Goal: Task Accomplishment & Management: Use online tool/utility

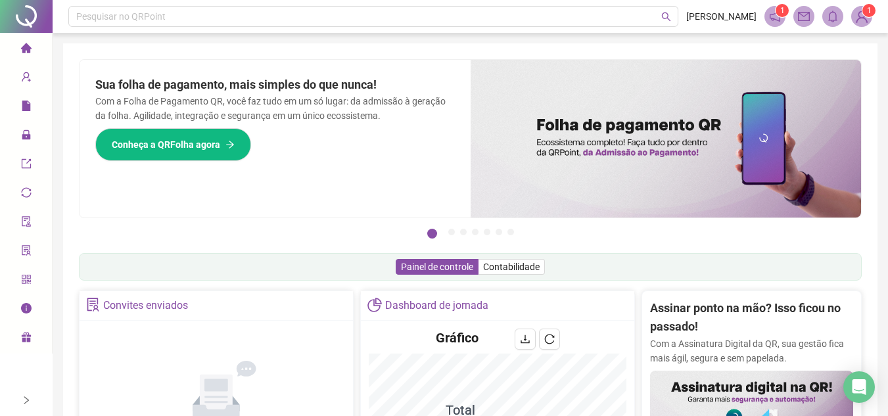
click at [26, 402] on icon "right" at bounding box center [26, 400] width 5 height 8
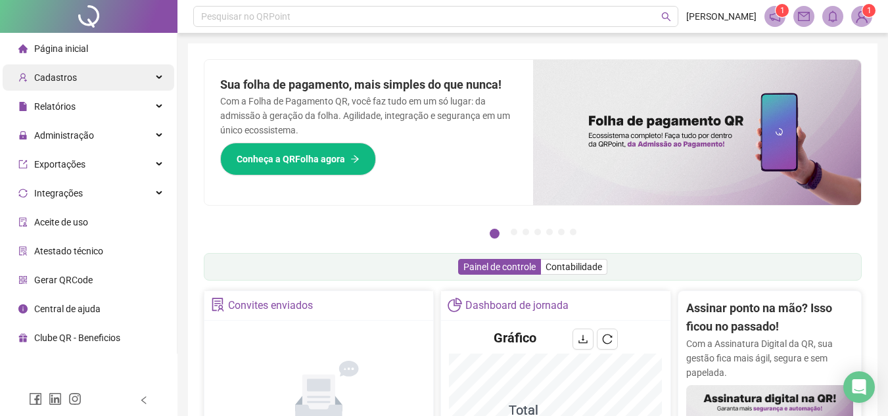
click at [127, 74] on div "Cadastros" at bounding box center [88, 77] width 171 height 26
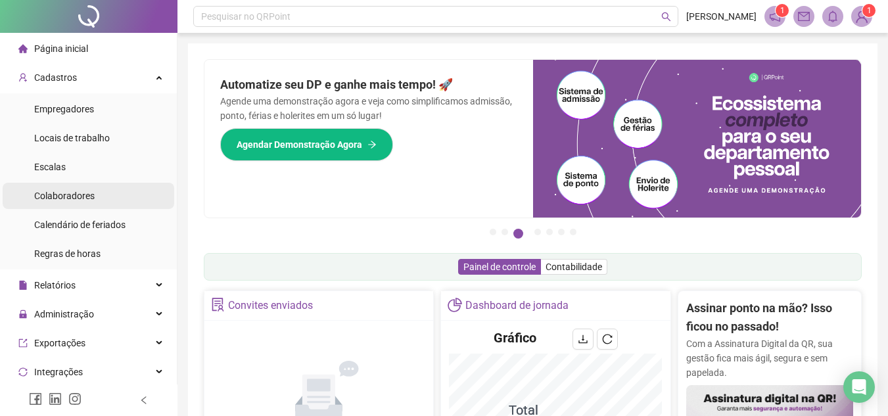
click at [63, 193] on span "Colaboradores" at bounding box center [64, 196] width 60 height 11
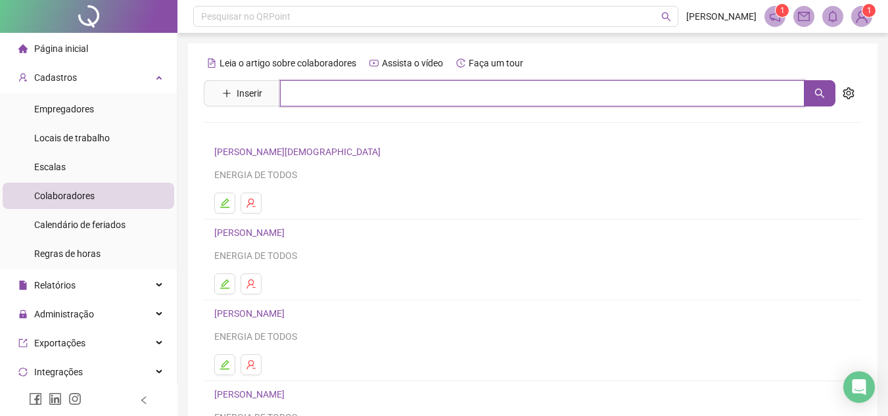
click at [314, 88] on input "text" at bounding box center [542, 93] width 524 height 26
type input "*********"
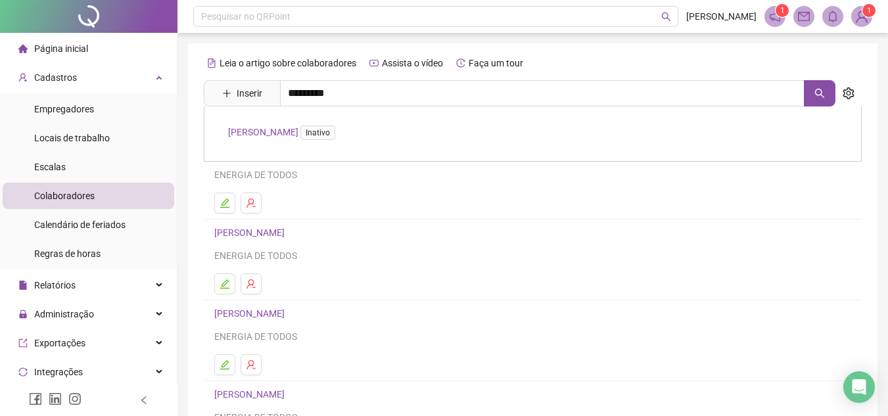
click at [307, 127] on link "[PERSON_NAME] Inativo" at bounding box center [284, 132] width 112 height 11
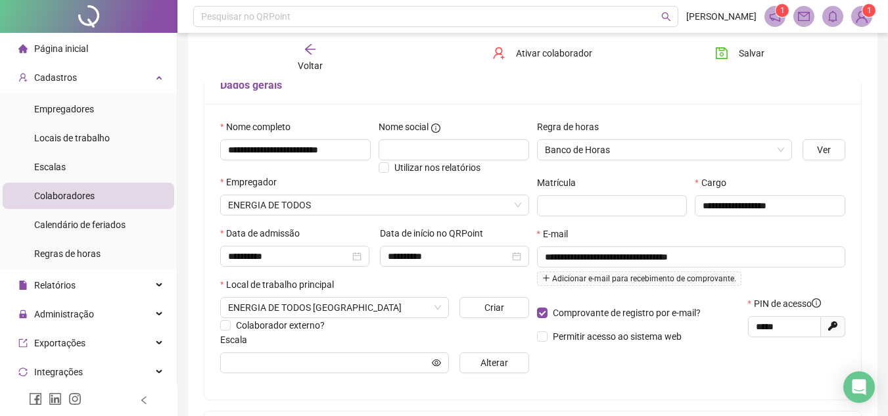
scroll to position [131, 0]
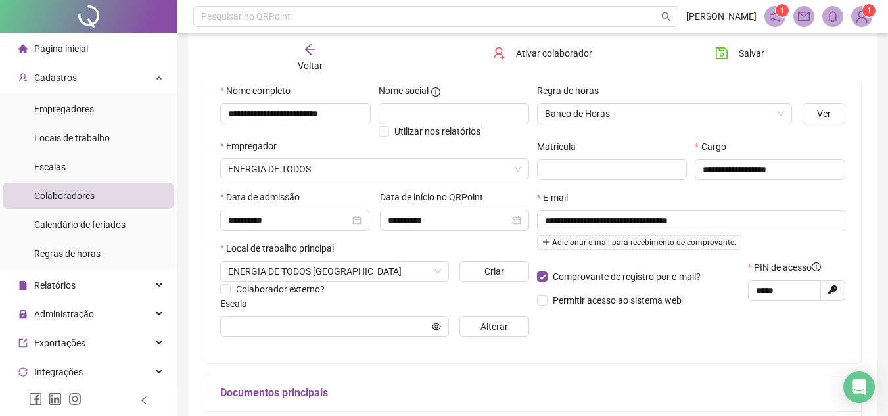
click at [305, 53] on icon "arrow-left" at bounding box center [310, 49] width 13 height 13
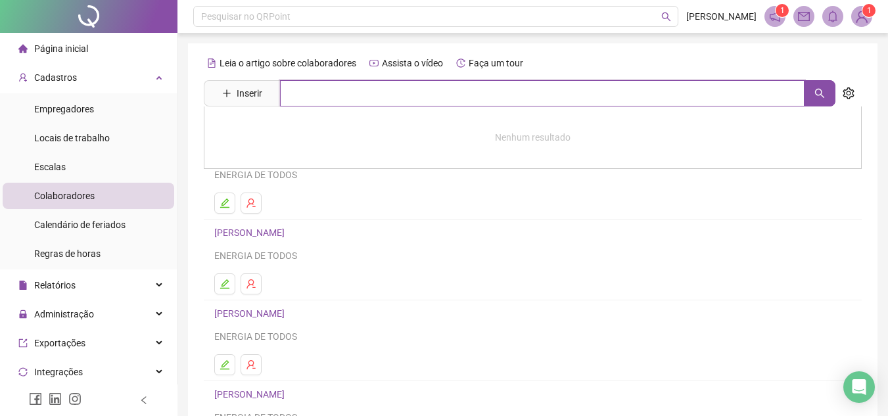
click at [325, 101] on input "text" at bounding box center [542, 93] width 524 height 26
type input "*******"
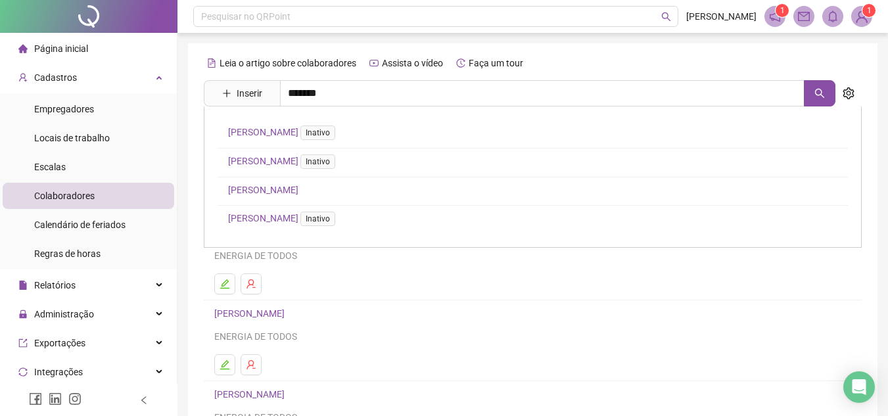
click at [271, 185] on link "JULIANA PEREIRA" at bounding box center [263, 190] width 70 height 11
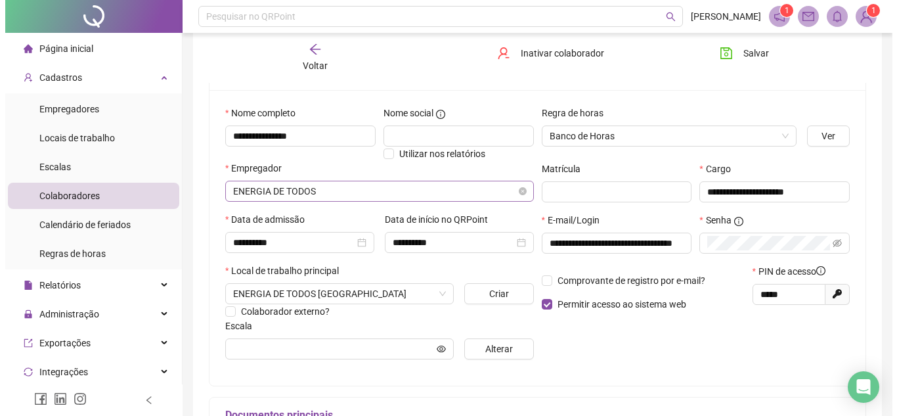
scroll to position [131, 0]
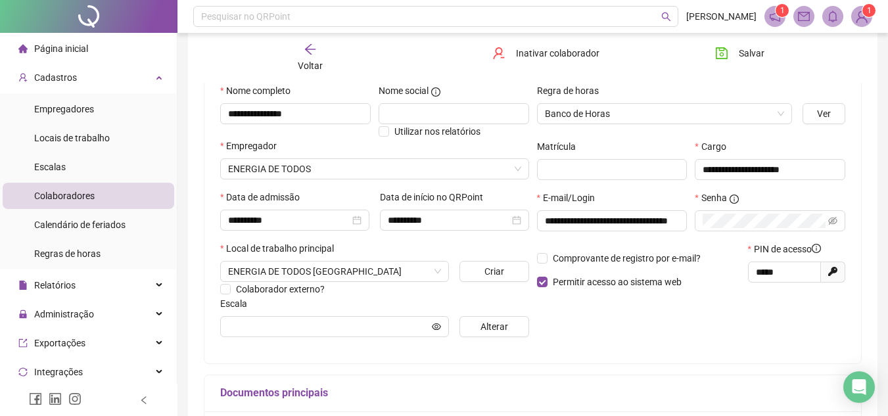
click at [860, 14] on img at bounding box center [861, 17] width 20 height 20
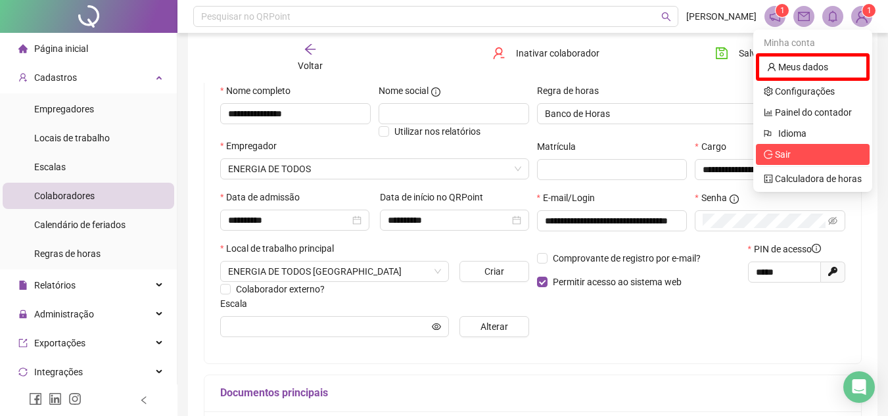
click at [791, 154] on span "Sair" at bounding box center [812, 154] width 98 height 14
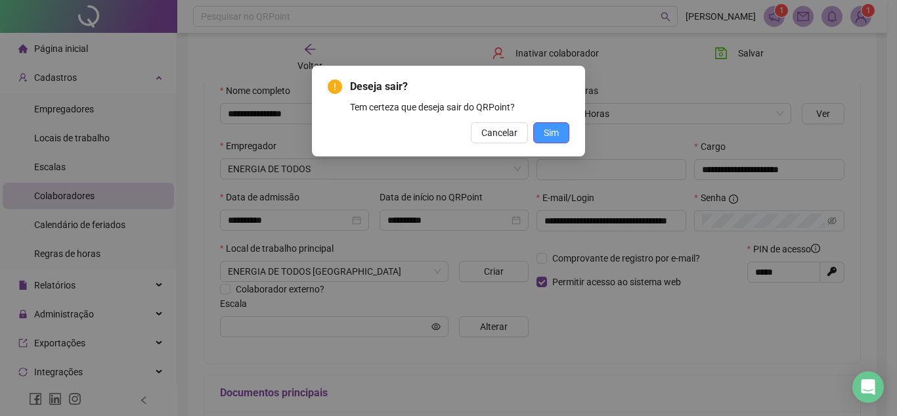
click at [555, 130] on span "Sim" at bounding box center [551, 132] width 15 height 14
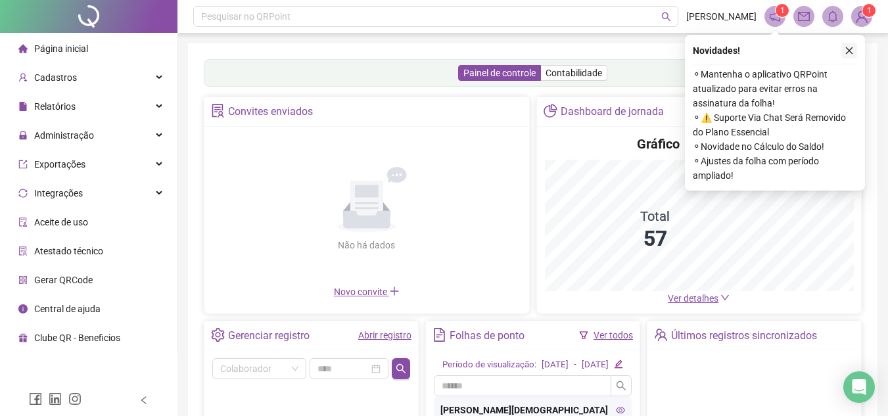
click at [851, 51] on icon "close" at bounding box center [848, 50] width 9 height 9
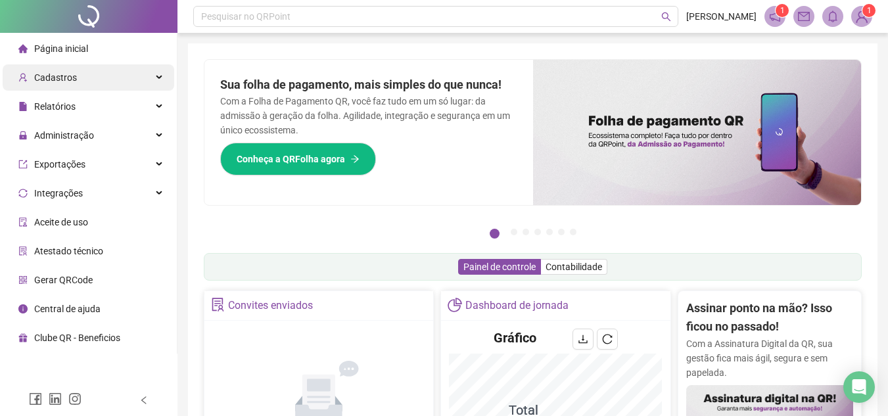
click at [158, 78] on icon at bounding box center [160, 78] width 7 height 0
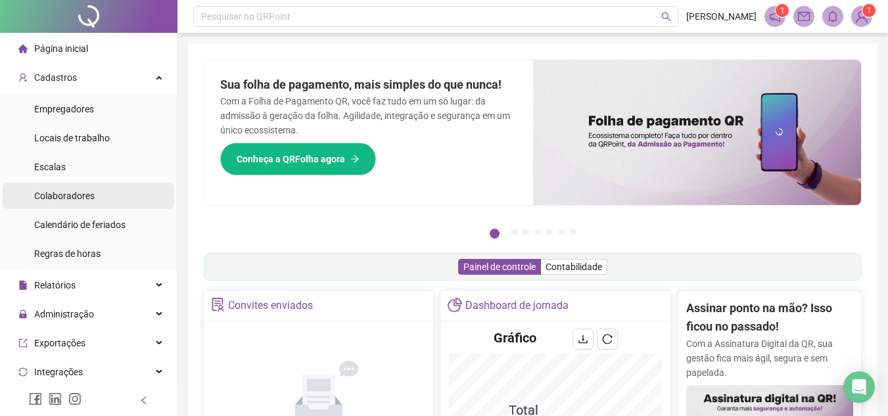
click at [78, 200] on span "Colaboradores" at bounding box center [64, 196] width 60 height 11
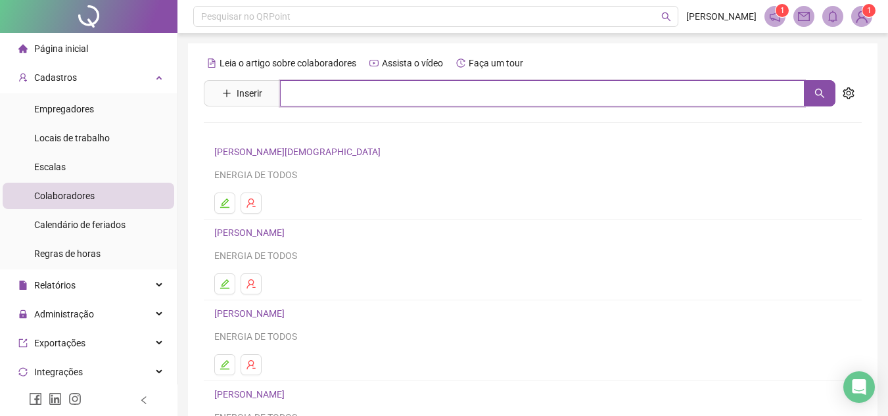
click at [300, 88] on input "text" at bounding box center [542, 93] width 524 height 26
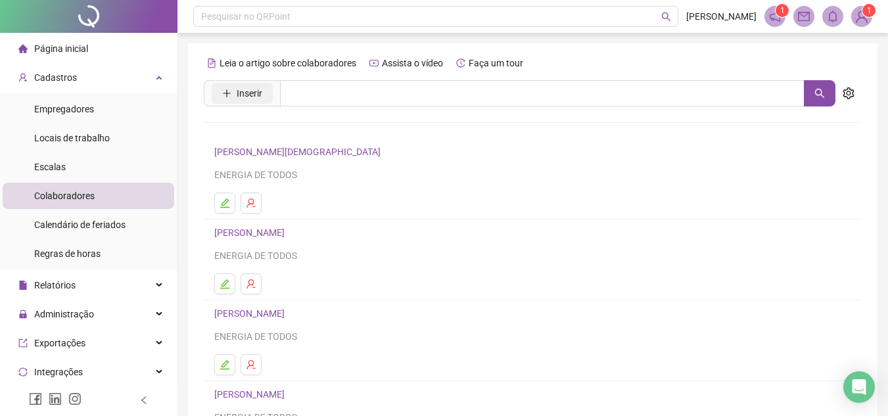
click at [250, 89] on span "Inserir" at bounding box center [250, 93] width 26 height 14
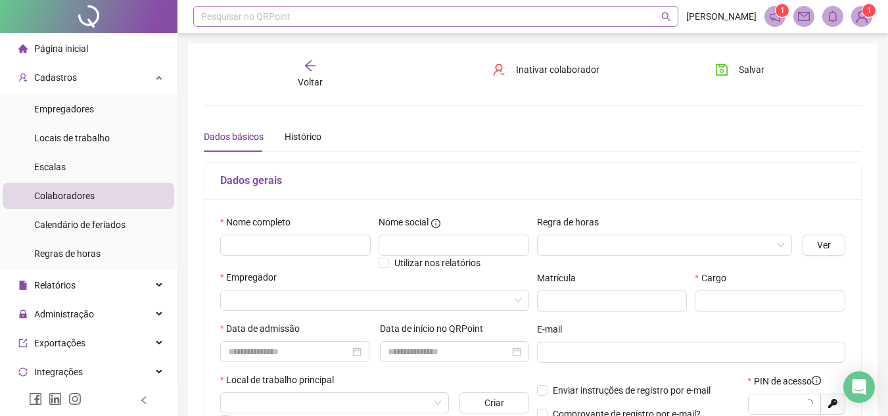
type input "*****"
click at [286, 248] on input "text" at bounding box center [295, 245] width 150 height 21
type input "**********"
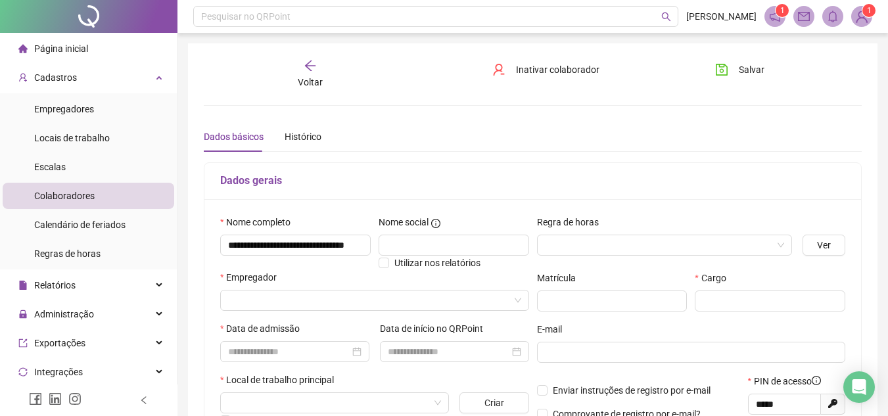
click at [623, 233] on div "Regra de horas" at bounding box center [665, 225] width 256 height 20
click at [623, 239] on input "search" at bounding box center [659, 245] width 228 height 20
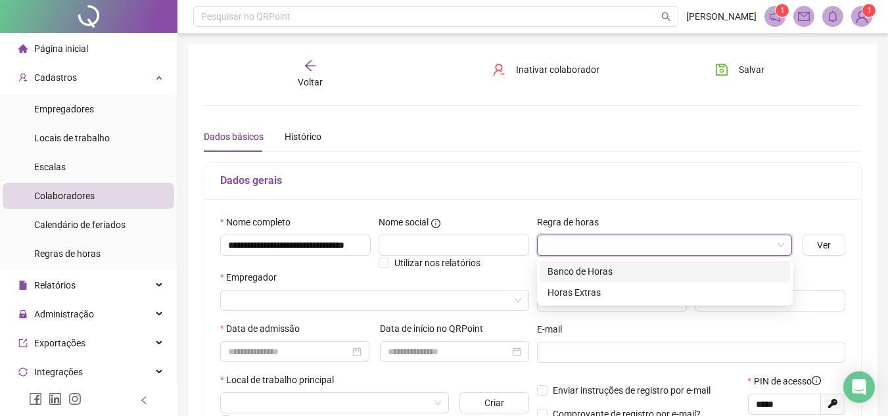
click at [593, 271] on div "Banco de Horas" at bounding box center [664, 271] width 235 height 14
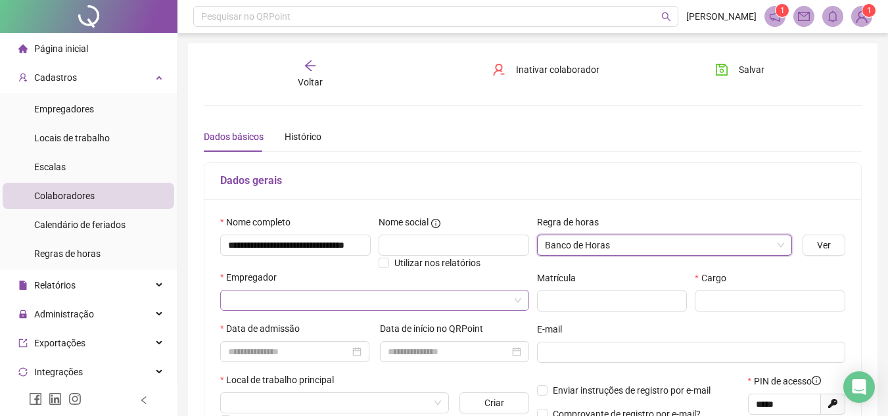
click at [320, 301] on input "search" at bounding box center [368, 300] width 281 height 20
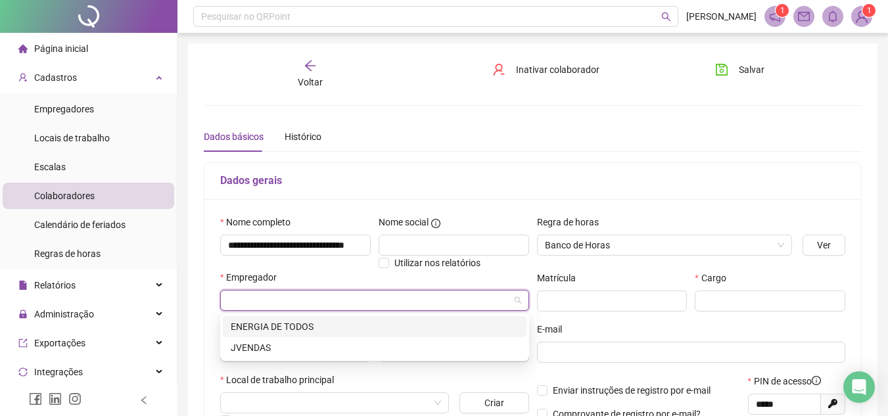
click at [314, 323] on div "ENERGIA DE TODOS" at bounding box center [375, 326] width 288 height 14
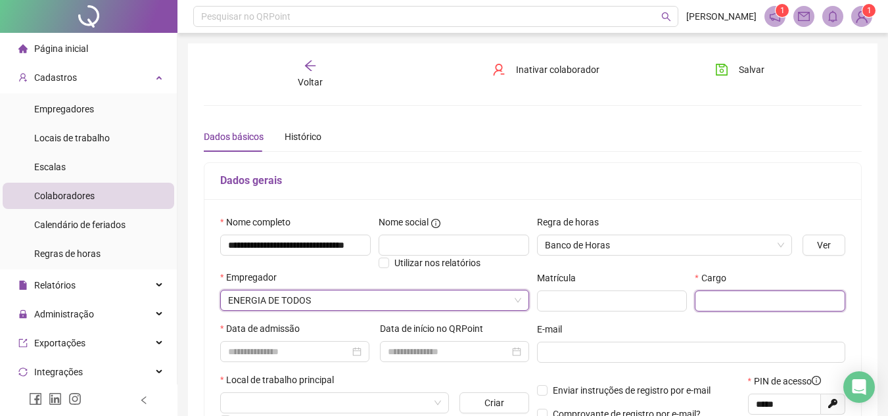
click at [755, 299] on input "text" at bounding box center [769, 300] width 150 height 21
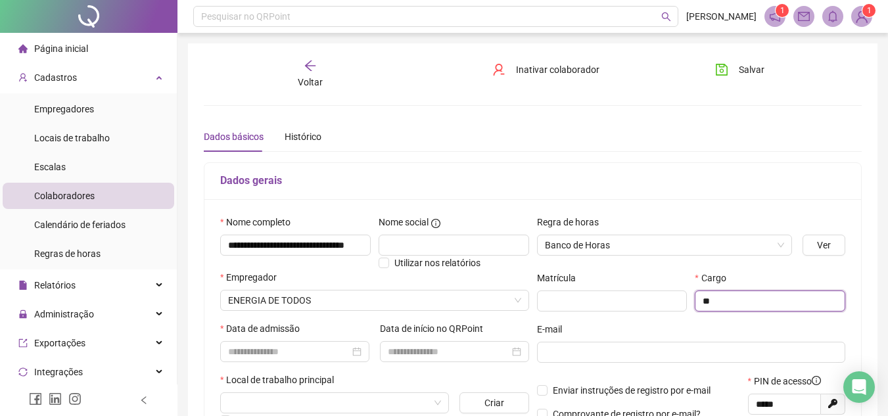
type input "*"
type input "**********"
click at [322, 357] on input at bounding box center [289, 351] width 122 height 14
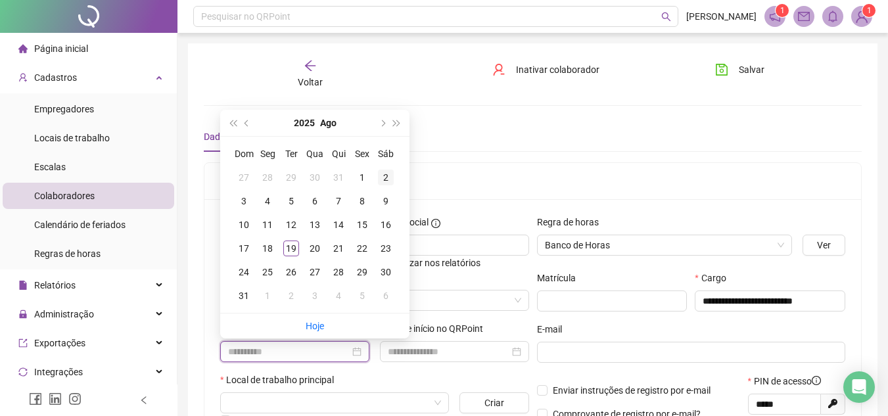
type input "**********"
click at [269, 175] on div "28" at bounding box center [268, 178] width 16 height 16
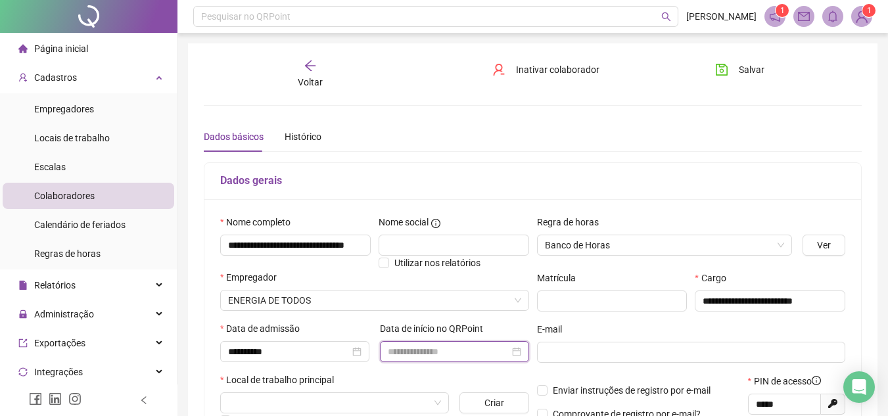
click at [474, 353] on input at bounding box center [449, 351] width 122 height 14
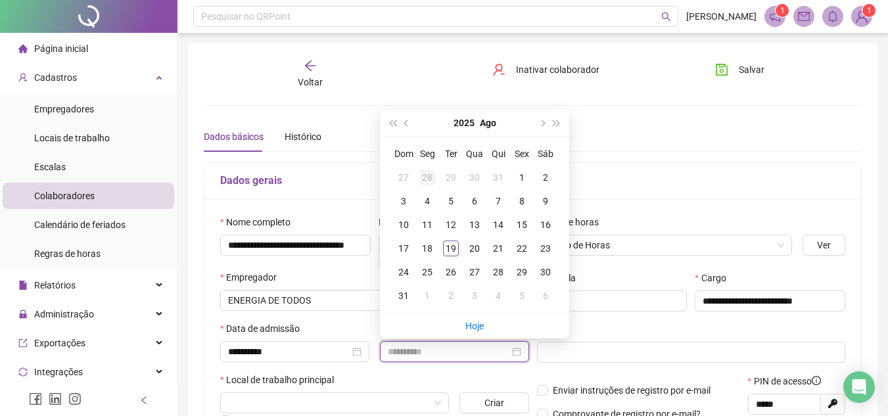
type input "**********"
click at [430, 177] on div "28" at bounding box center [427, 178] width 16 height 16
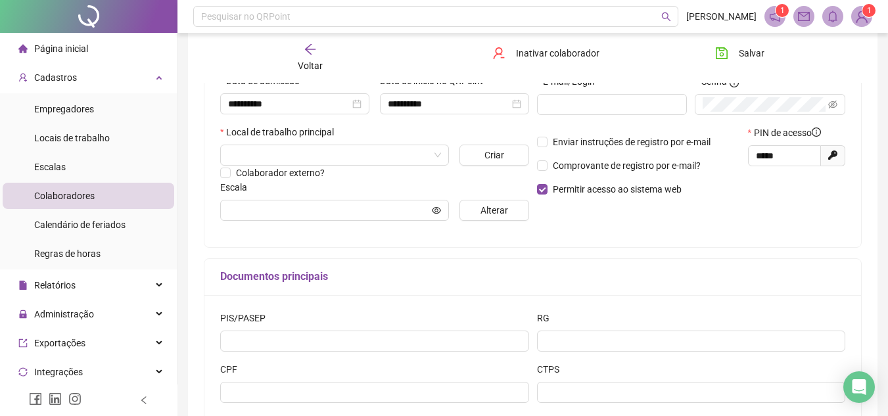
scroll to position [197, 0]
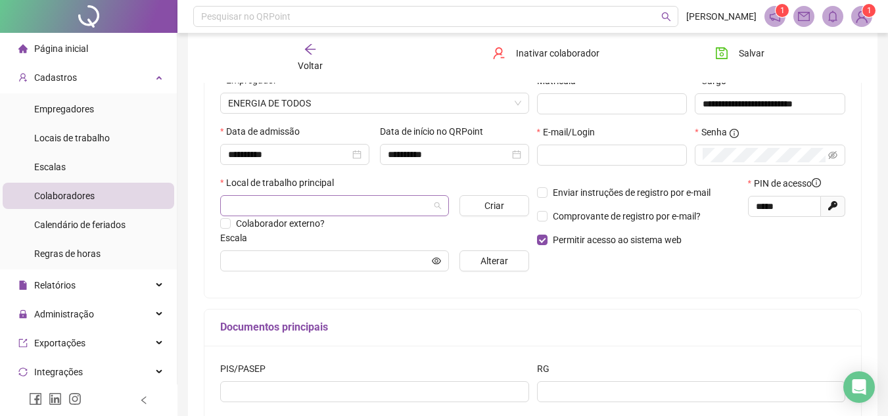
click at [435, 205] on span at bounding box center [334, 206] width 213 height 20
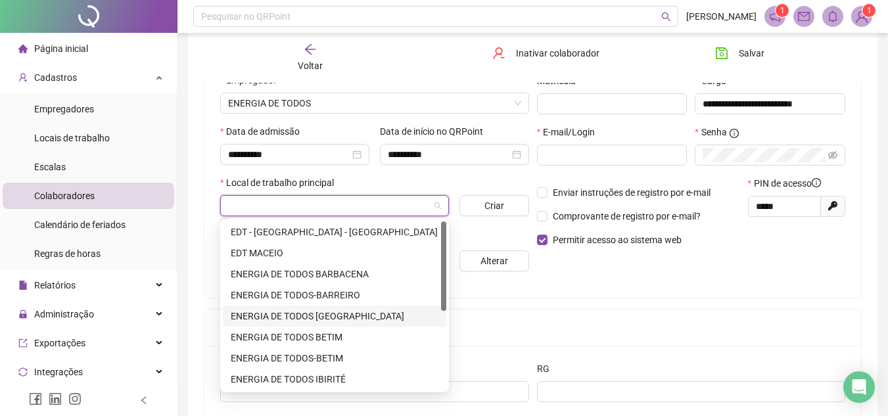
click at [364, 310] on div "ENERGIA DE TODOS BELO HORIZONTE" at bounding box center [335, 316] width 208 height 14
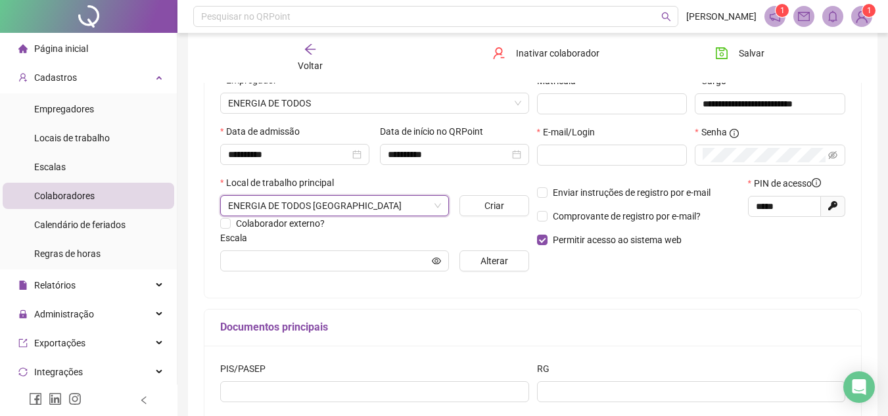
scroll to position [131, 0]
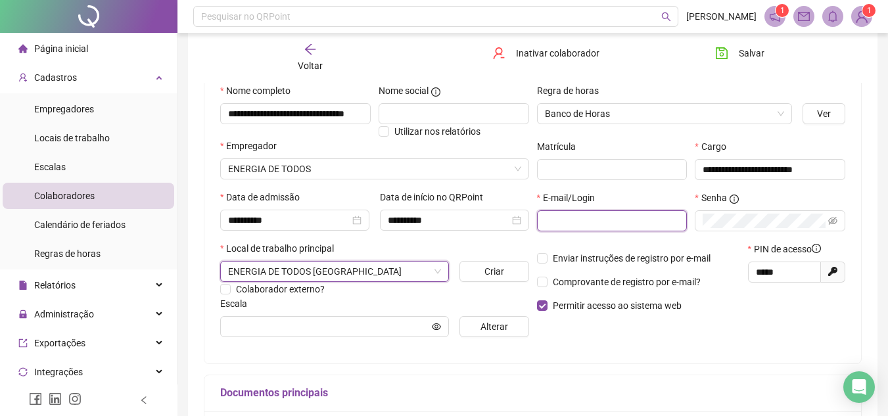
click at [557, 222] on input "text" at bounding box center [611, 221] width 132 height 14
paste input "**********"
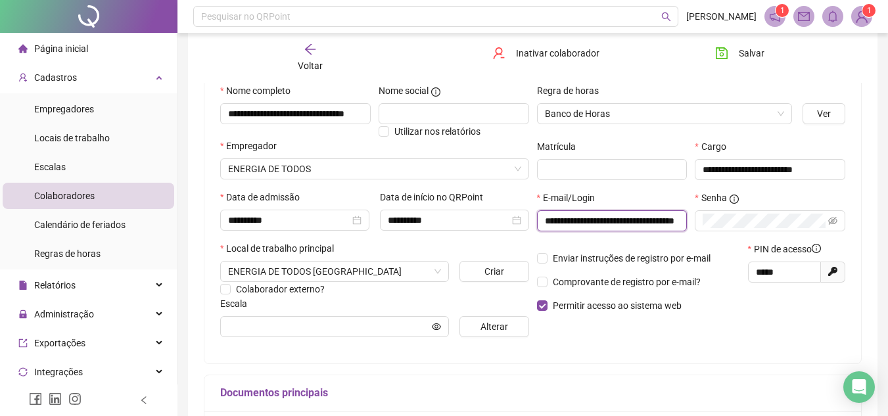
scroll to position [0, 41]
type input "**********"
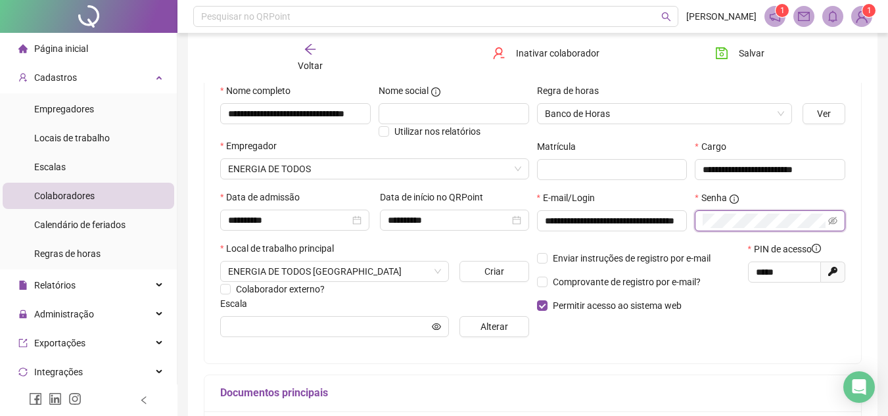
scroll to position [0, 0]
click at [834, 221] on icon "eye-invisible" at bounding box center [832, 220] width 9 height 9
click at [447, 367] on div "**********" at bounding box center [533, 288] width 658 height 515
drag, startPoint x: 784, startPoint y: 277, endPoint x: 750, endPoint y: 277, distance: 33.5
click at [750, 277] on span "*****" at bounding box center [784, 271] width 73 height 21
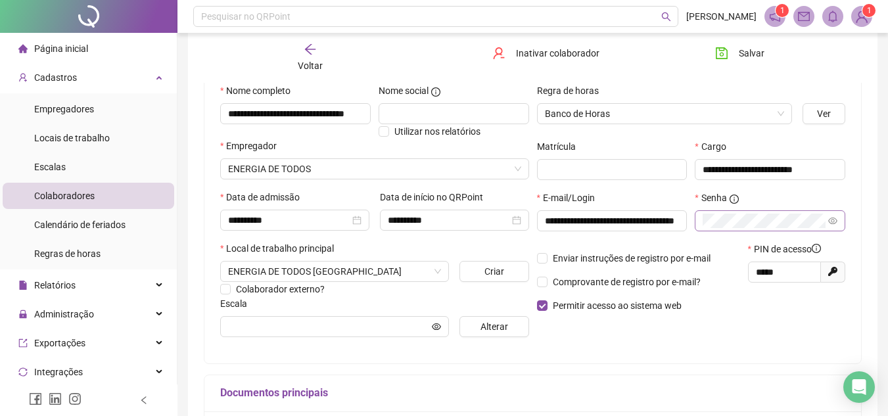
click at [664, 341] on div "**********" at bounding box center [691, 215] width 317 height 264
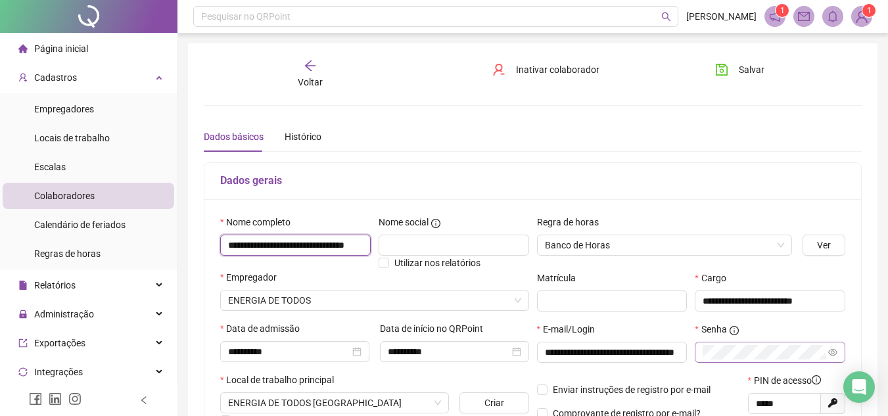
click at [356, 242] on input "**********" at bounding box center [295, 245] width 150 height 21
click at [723, 72] on icon "save" at bounding box center [721, 69] width 13 height 13
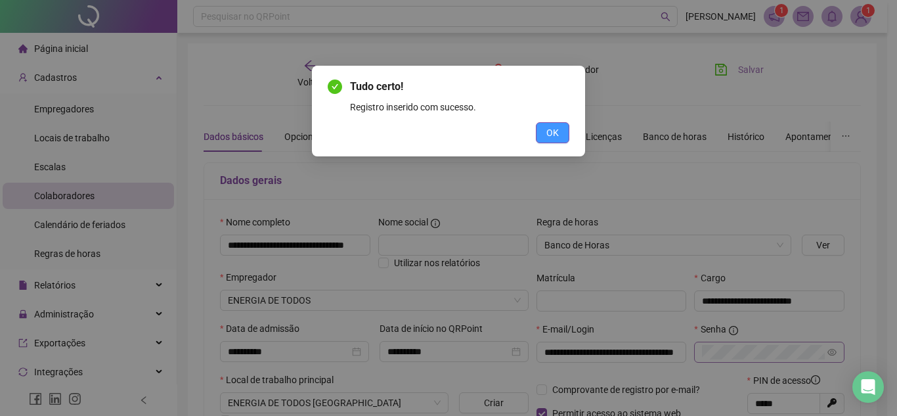
click at [556, 124] on button "OK" at bounding box center [553, 132] width 34 height 21
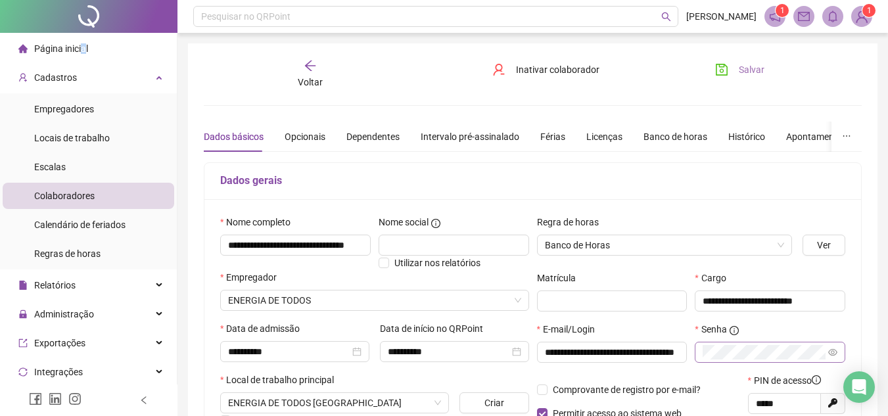
click at [82, 49] on span "Página inicial" at bounding box center [61, 48] width 54 height 11
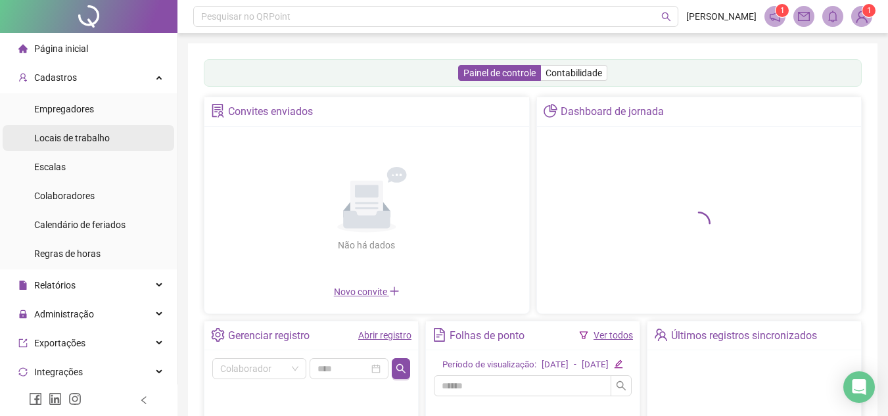
click at [89, 138] on span "Locais de trabalho" at bounding box center [72, 138] width 76 height 11
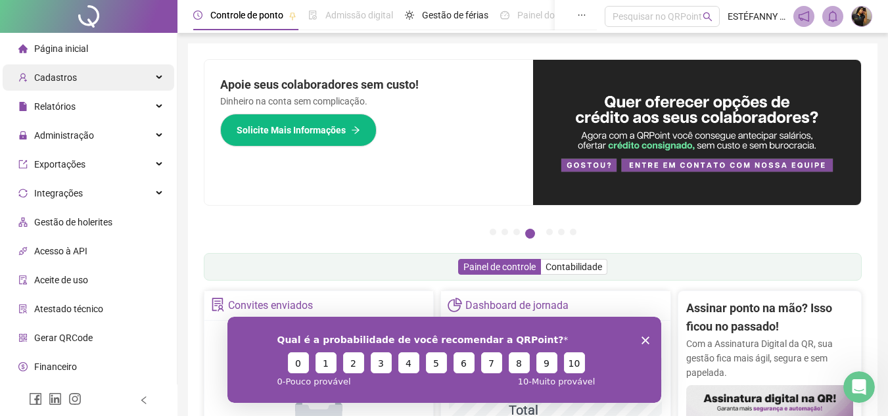
click at [145, 76] on div "Cadastros" at bounding box center [88, 77] width 171 height 26
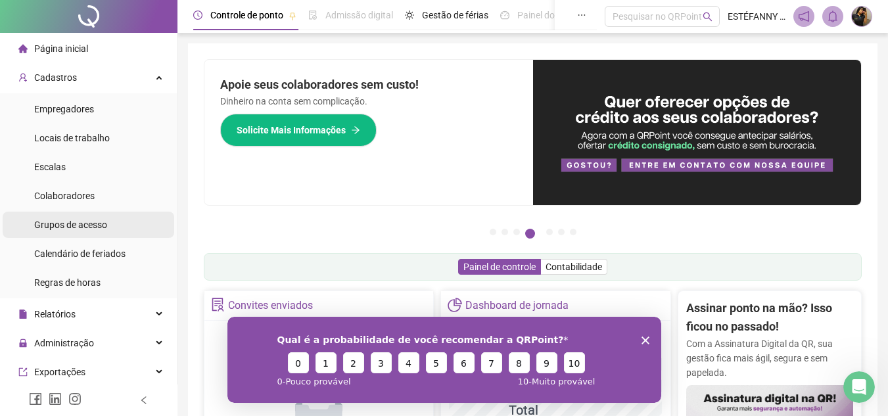
click at [76, 227] on span "Grupos de acesso" at bounding box center [70, 224] width 73 height 11
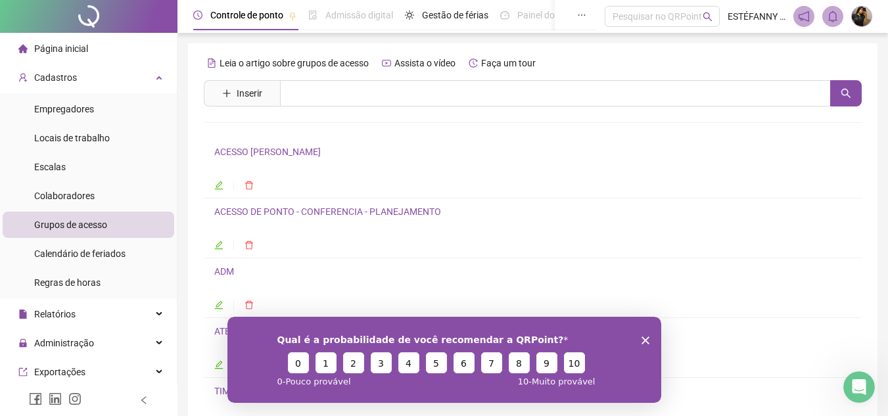
click at [643, 339] on polygon "Encerrar pesquisa" at bounding box center [645, 340] width 8 height 8
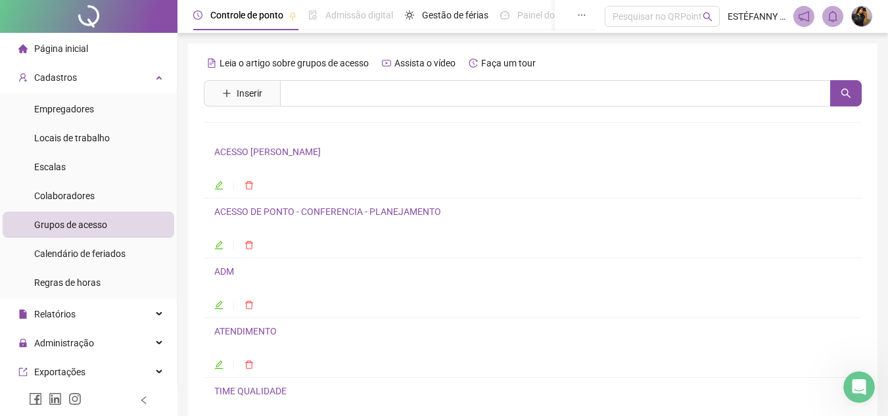
click at [274, 151] on link "ACESSO ALEXANDRE" at bounding box center [267, 152] width 106 height 11
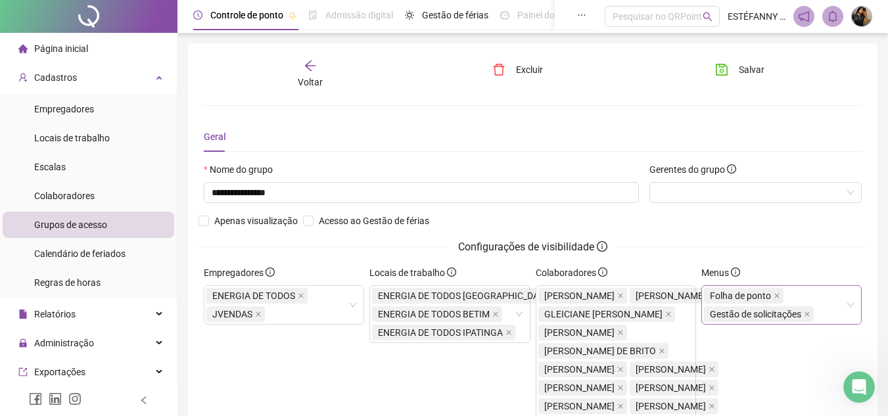
click at [852, 304] on div "Folha de ponto Gestão de solicitações" at bounding box center [781, 304] width 160 height 39
click at [853, 304] on div "Folha de ponto Gestão de solicitações" at bounding box center [781, 304] width 160 height 39
click at [804, 315] on icon "close" at bounding box center [807, 314] width 7 height 7
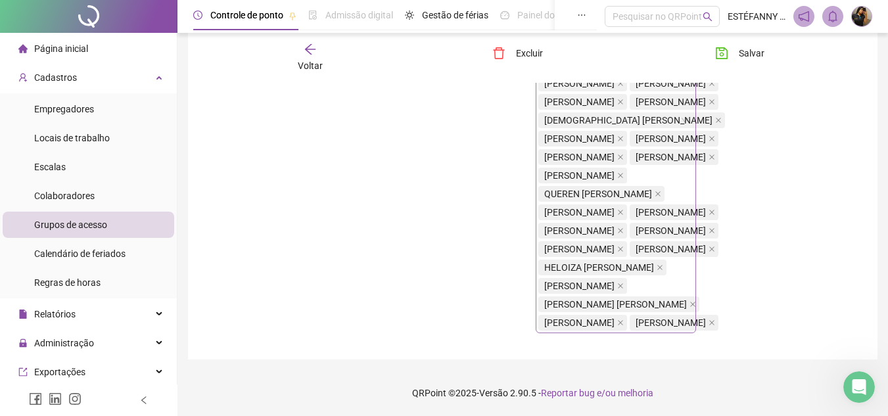
scroll to position [635, 0]
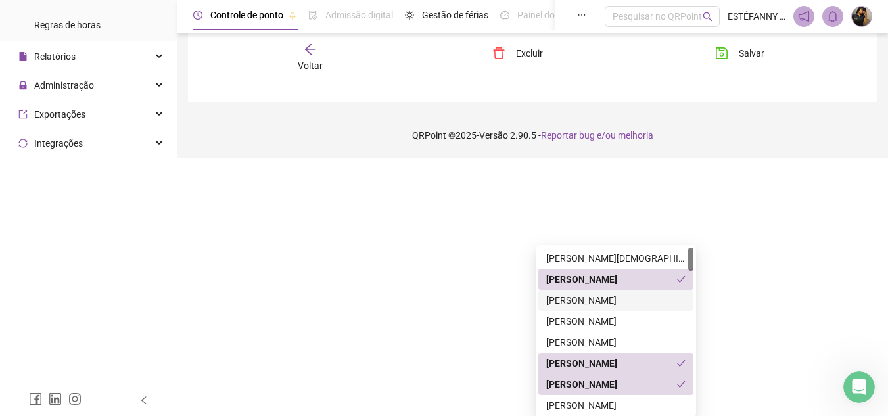
click at [619, 298] on div "ALINE GOMES FERREIRA" at bounding box center [615, 300] width 139 height 14
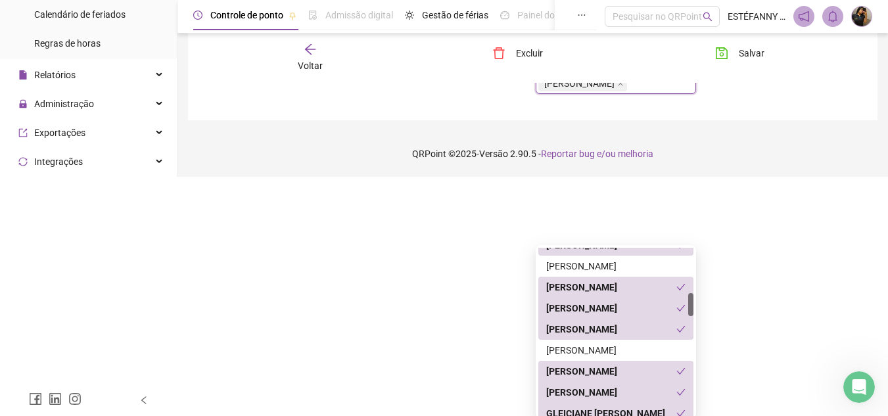
scroll to position [394, 0]
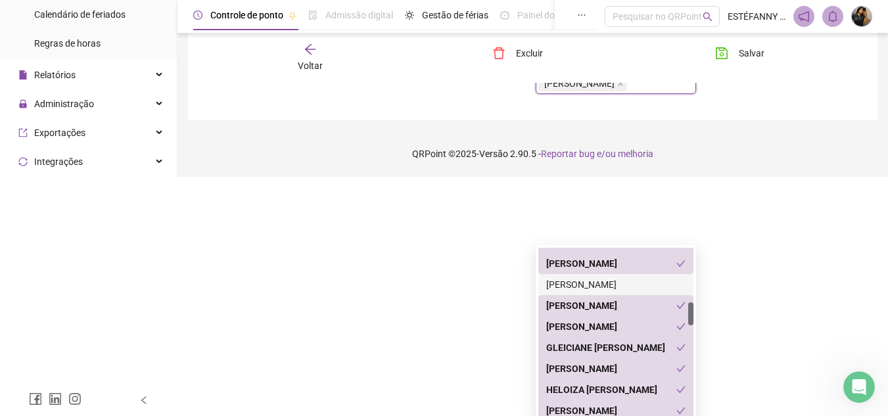
click at [614, 282] on div "GABRIELE LORRAINE CANDIDA ARCANJO" at bounding box center [615, 284] width 139 height 14
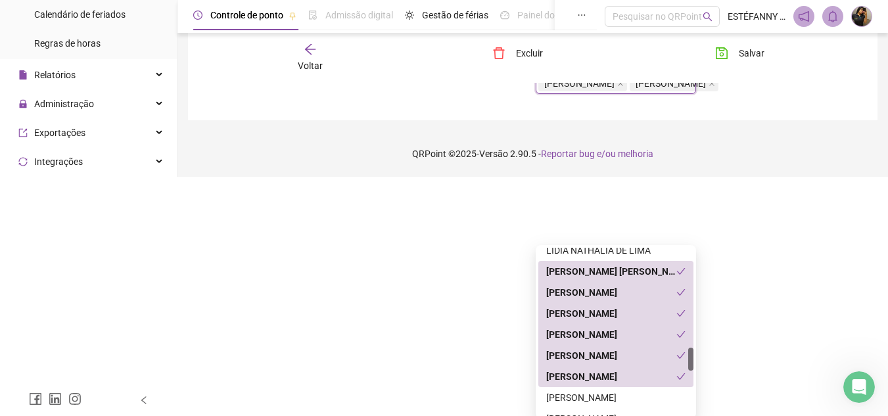
scroll to position [788, 0]
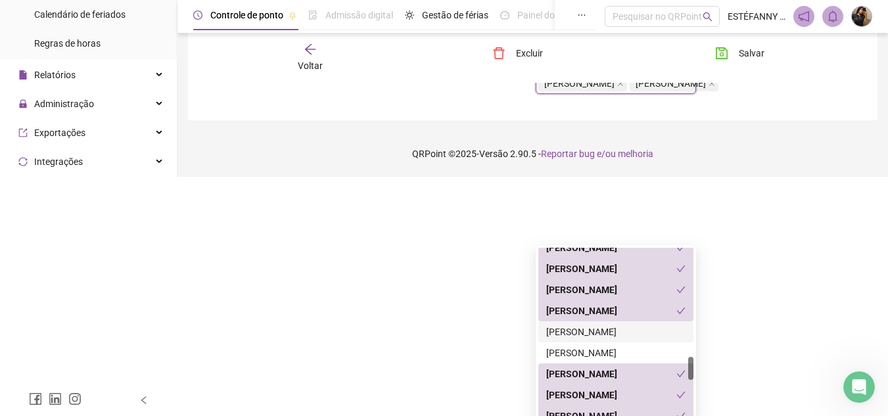
click at [623, 330] on div "MARIA EDUARDA SILVA ALMEIDA" at bounding box center [615, 332] width 139 height 14
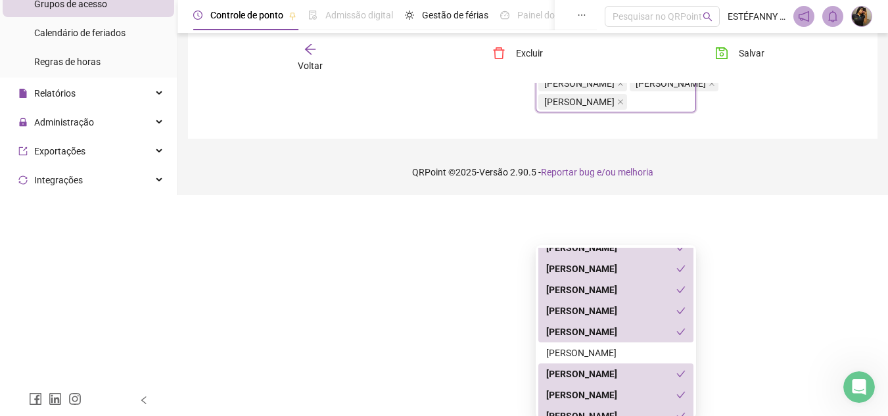
scroll to position [920, 0]
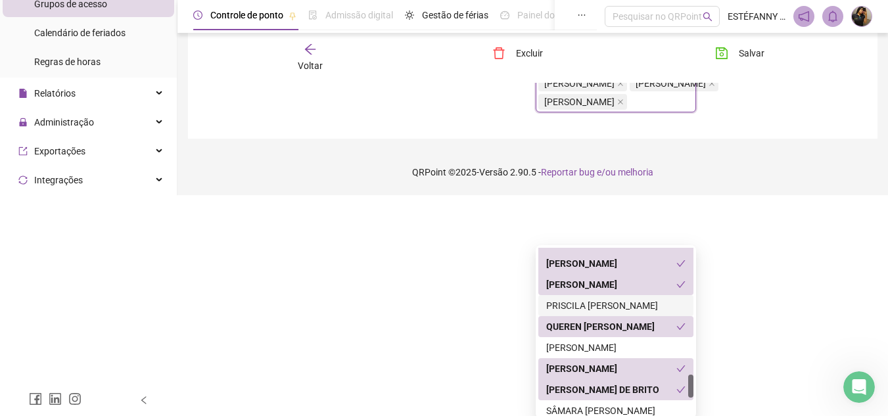
click at [632, 306] on div "PRISCILA GABRIELA AMANCIO PEREIRA" at bounding box center [615, 305] width 139 height 14
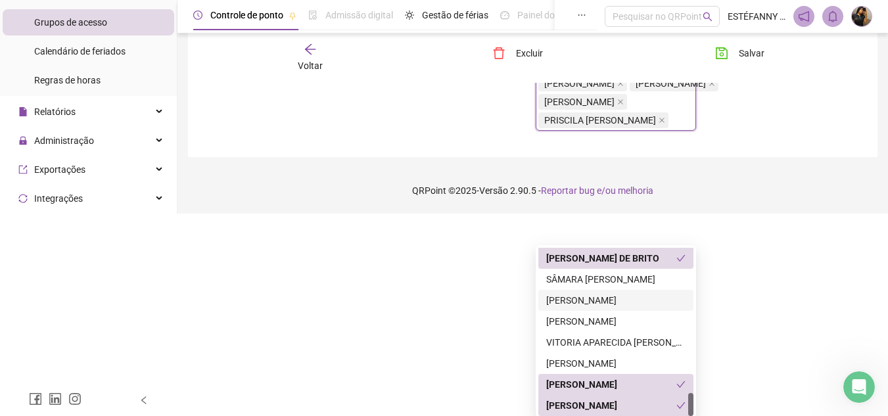
scroll to position [986, 0]
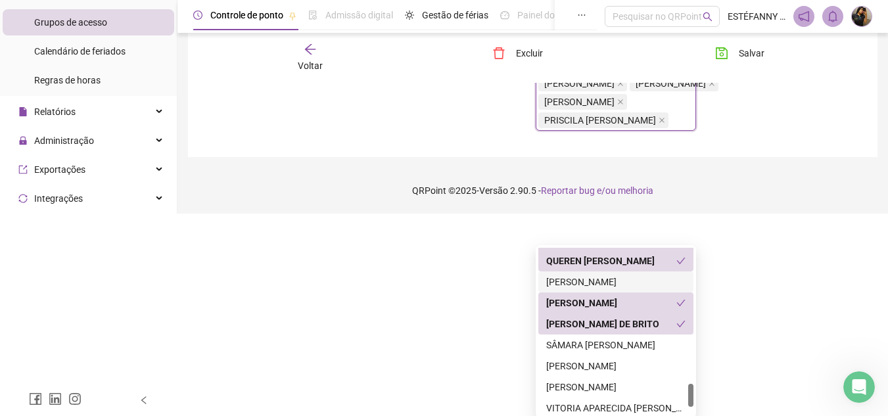
click at [624, 280] on div "RAPHAEL DA SILVA BARBOSA" at bounding box center [615, 282] width 139 height 14
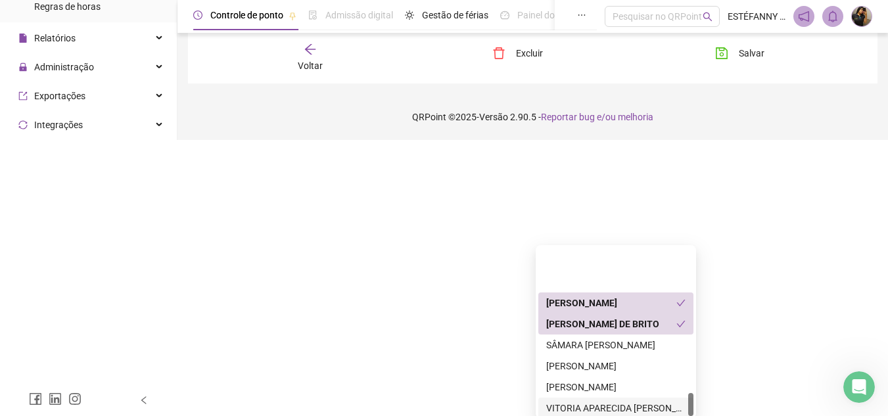
scroll to position [1051, 0]
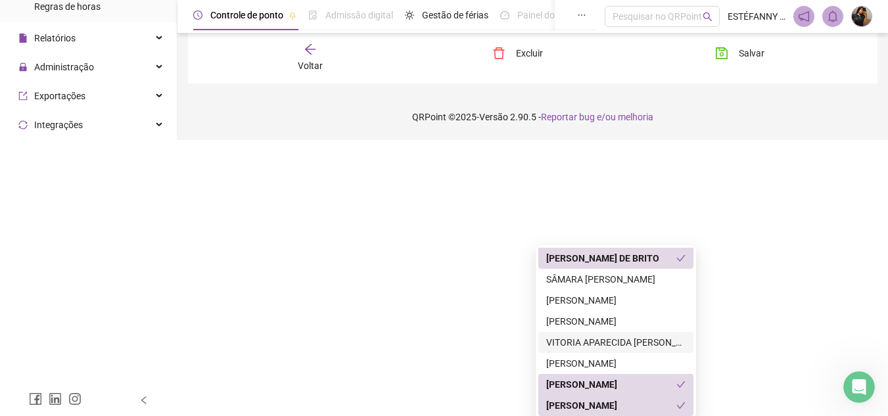
click at [620, 340] on div "VITORIA APARECIDA CAETANO NEVES" at bounding box center [615, 342] width 139 height 14
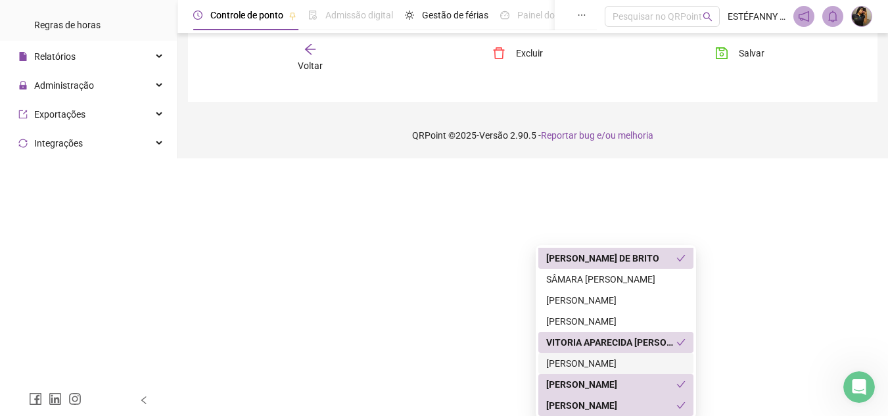
click at [599, 367] on div "VITORIA SANTANA DOS SANTOS" at bounding box center [615, 363] width 139 height 14
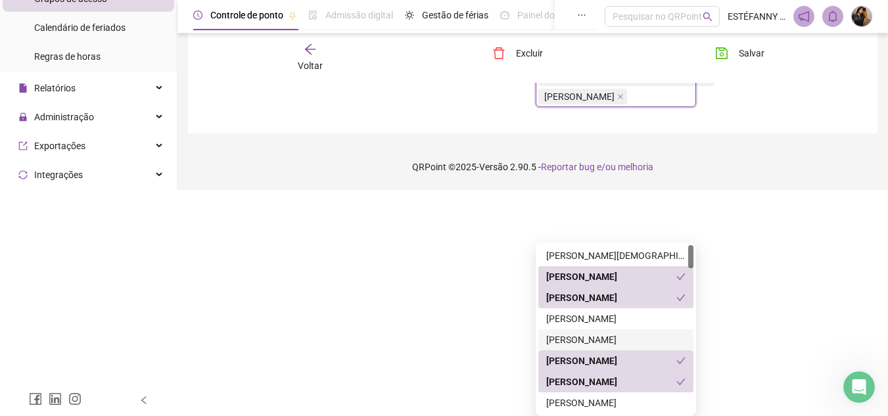
scroll to position [706, 0]
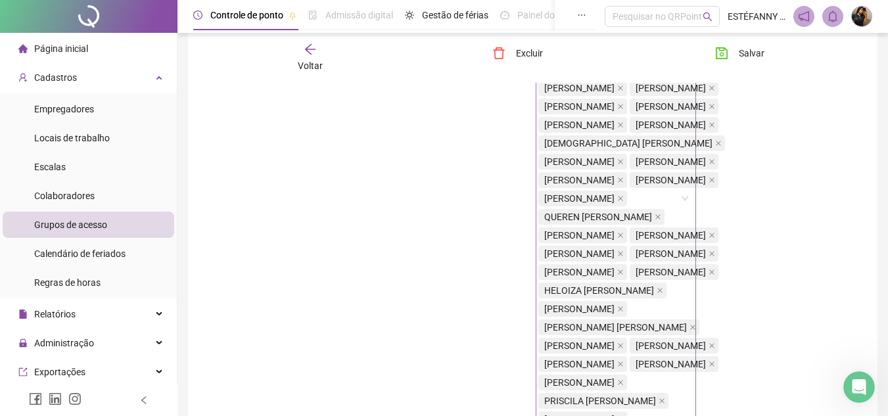
scroll to position [378, 0]
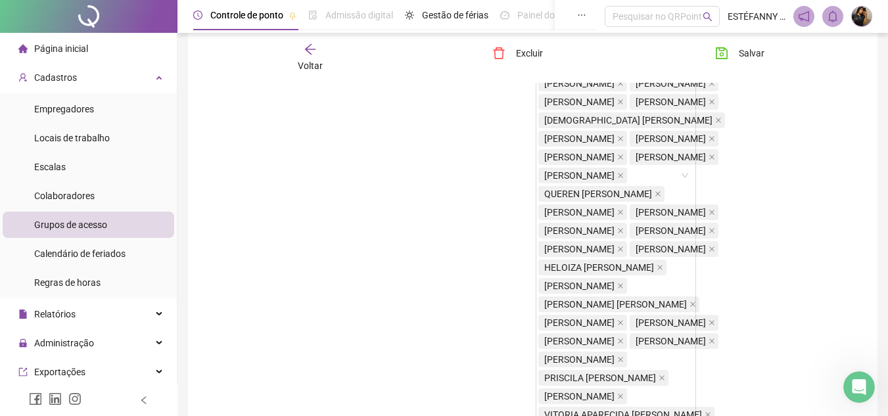
click at [722, 212] on div "Menus Folha de ponto" at bounding box center [781, 171] width 166 height 566
click at [823, 257] on div "Menus Folha de ponto" at bounding box center [781, 171] width 166 height 566
click at [668, 91] on span "SABRINA INÊZ DE CARVALHO RODRIGUES" at bounding box center [670, 83] width 70 height 14
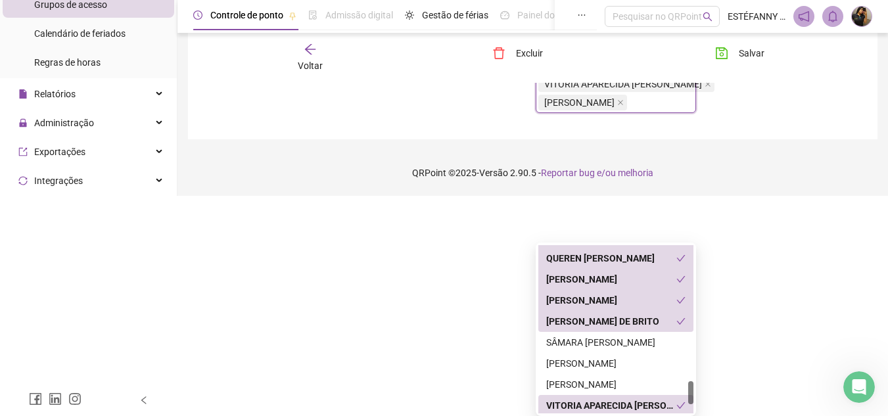
scroll to position [702, 0]
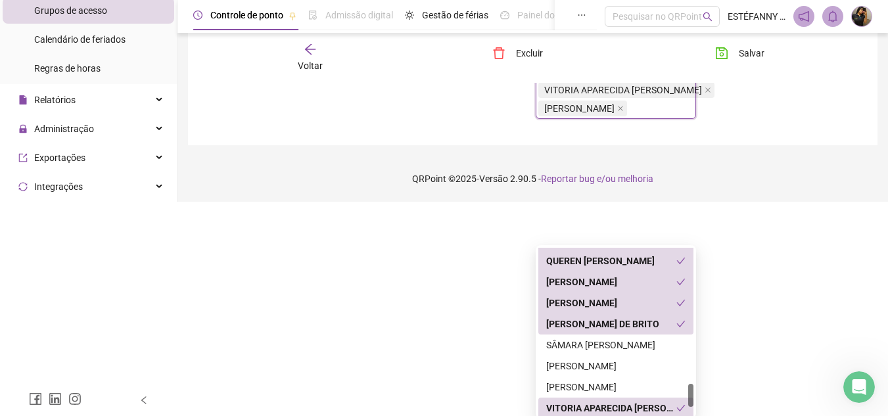
click at [678, 304] on icon "check" at bounding box center [681, 303] width 9 height 7
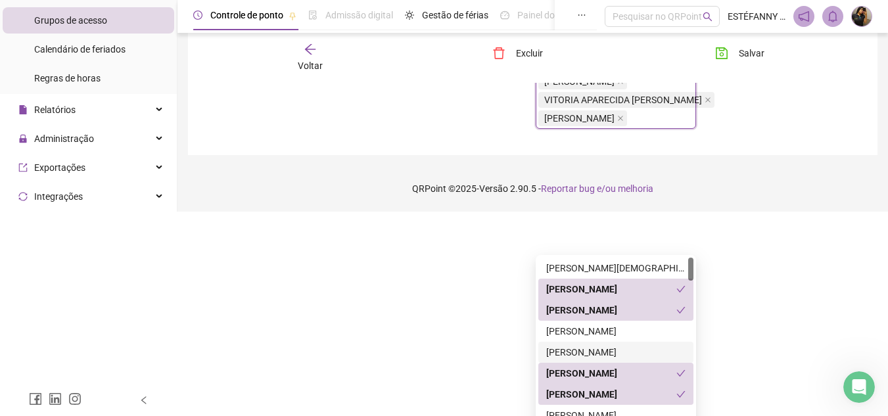
scroll to position [637, 0]
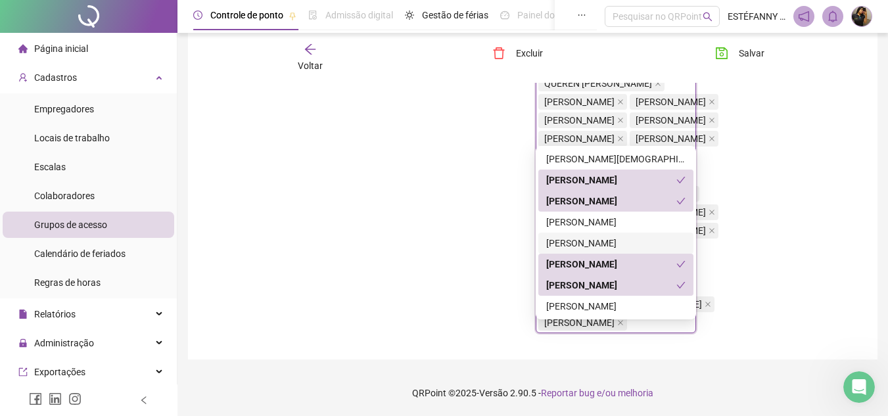
click at [393, 246] on div "Locais de trabalho ENERGIA DE TODOS BELO HORIZONTE ENERGIA DE TODOS BETIM ENERG…" at bounding box center [450, 60] width 166 height 566
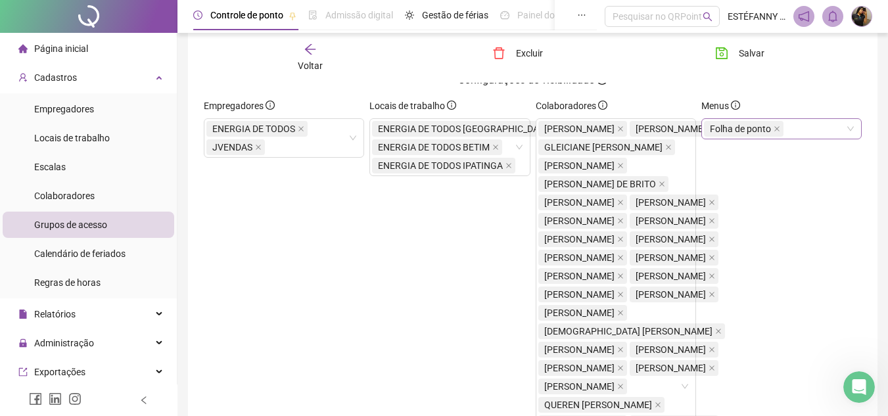
scroll to position [0, 0]
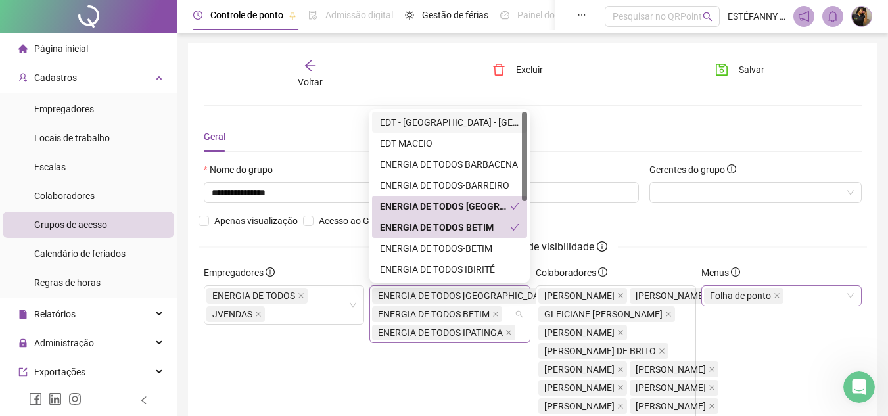
click at [517, 312] on div "ENERGIA DE TODOS BELO HORIZONTE ENERGIA DE TODOS BETIM ENERGIA DE TODOS IPATINGA" at bounding box center [469, 313] width 194 height 55
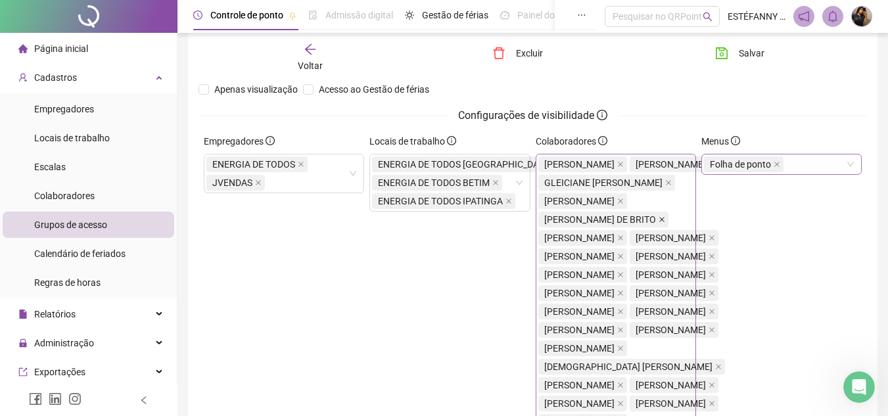
scroll to position [197, 0]
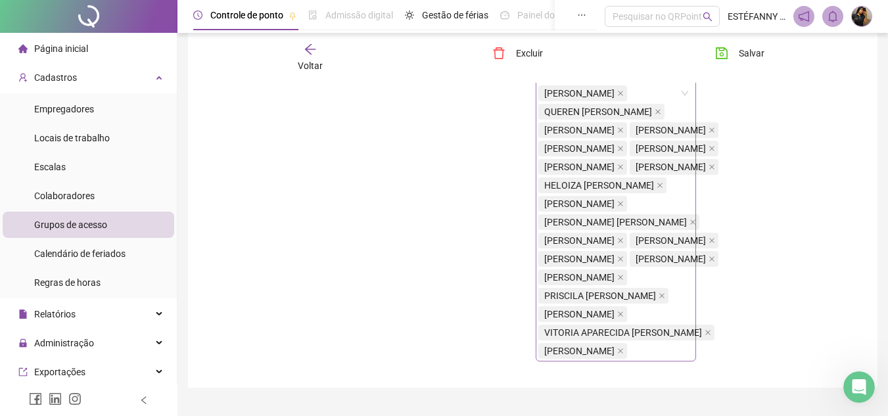
click at [679, 267] on div "ERICA CRISTINA DOS SANTOS SOARES OLIVEIRA FERNANDA ROBERTA DE SOUZA GLEICIANE C…" at bounding box center [632, 93] width 189 height 533
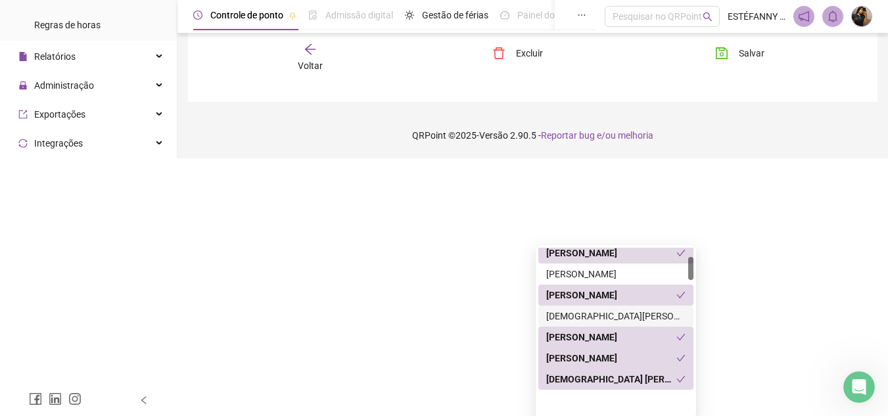
scroll to position [66, 0]
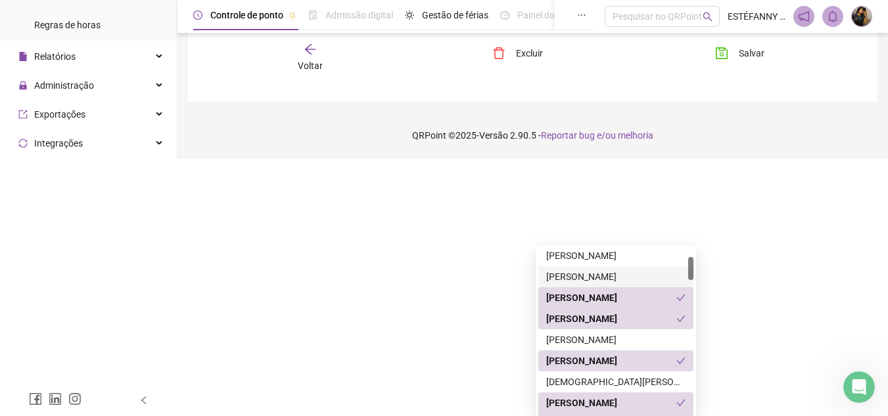
click at [636, 275] on div "BIANCA RODRIGUES GOMES DE FIGUEREDO" at bounding box center [615, 276] width 139 height 14
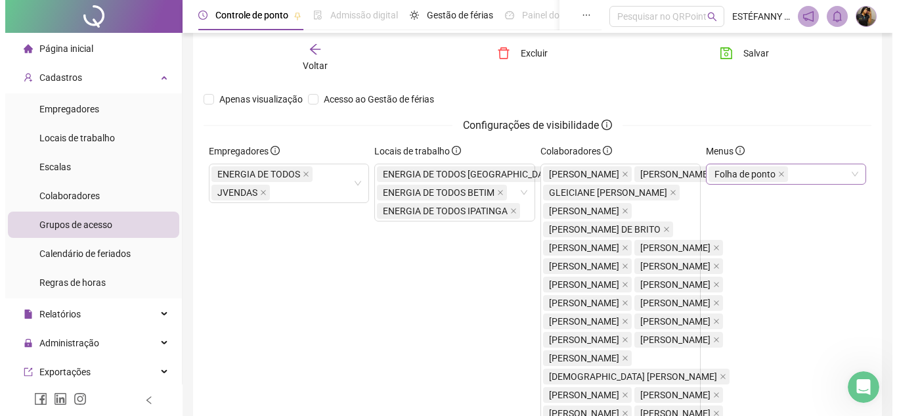
scroll to position [0, 0]
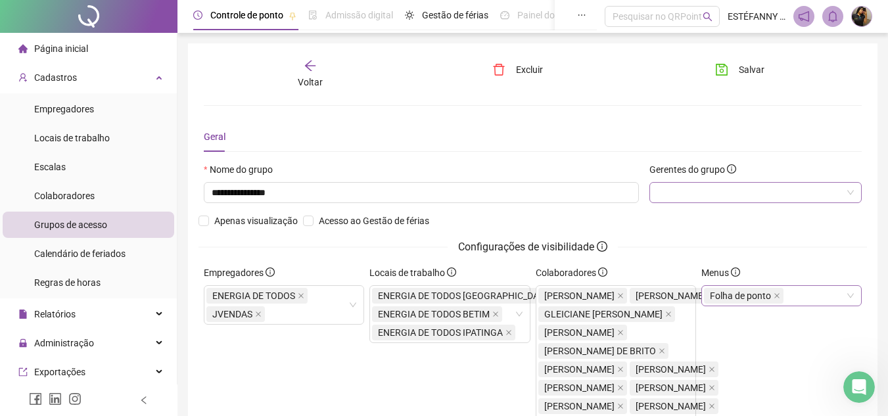
click at [719, 191] on div at bounding box center [755, 192] width 212 height 21
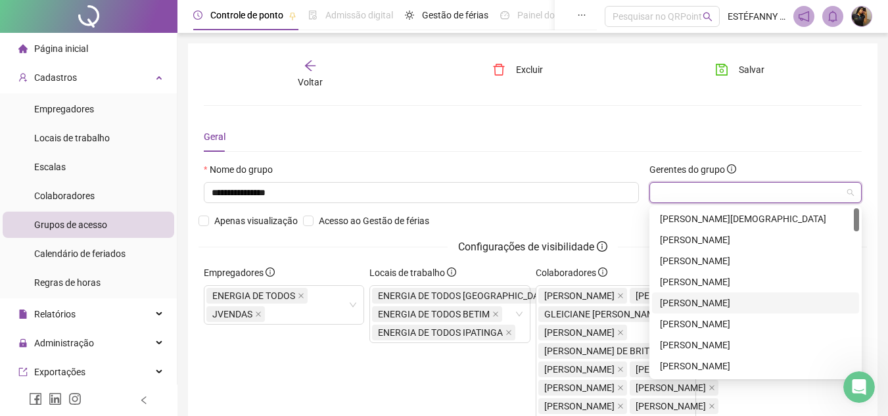
click at [714, 305] on div "BIANCA RODRIGUES GOMES DE FIGUEREDO" at bounding box center [755, 303] width 191 height 14
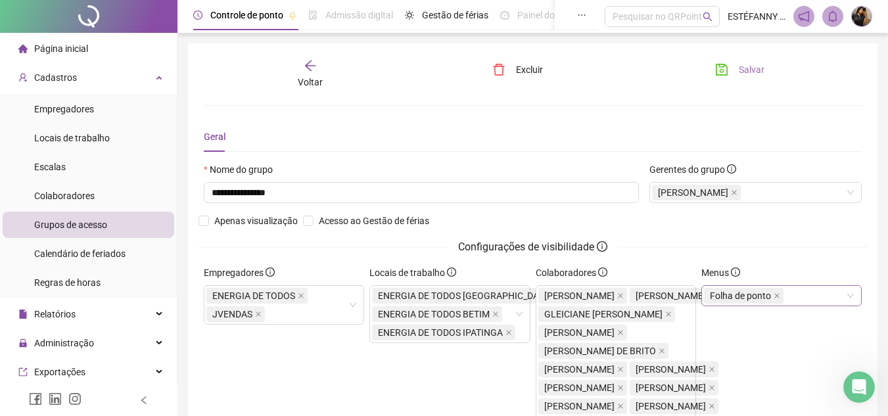
click at [719, 66] on icon "save" at bounding box center [721, 69] width 13 height 13
click at [87, 45] on span "Página inicial" at bounding box center [61, 48] width 54 height 11
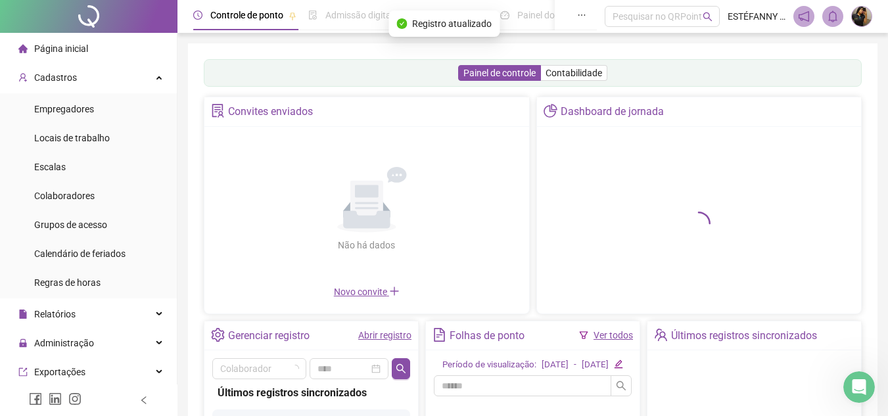
click at [859, 16] on img at bounding box center [861, 17] width 20 height 20
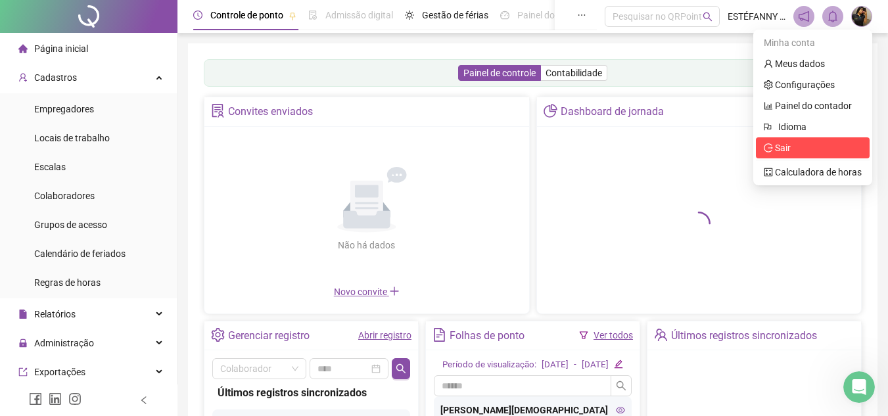
click at [786, 150] on span "Sair" at bounding box center [783, 148] width 16 height 11
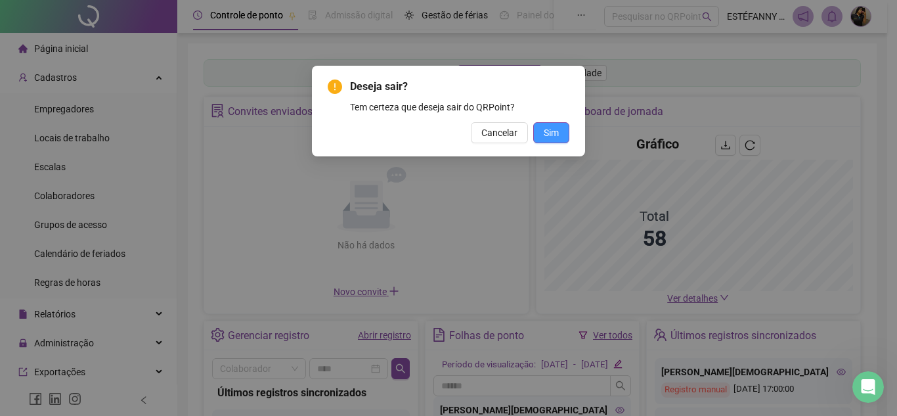
click at [556, 126] on span "Sim" at bounding box center [551, 132] width 15 height 14
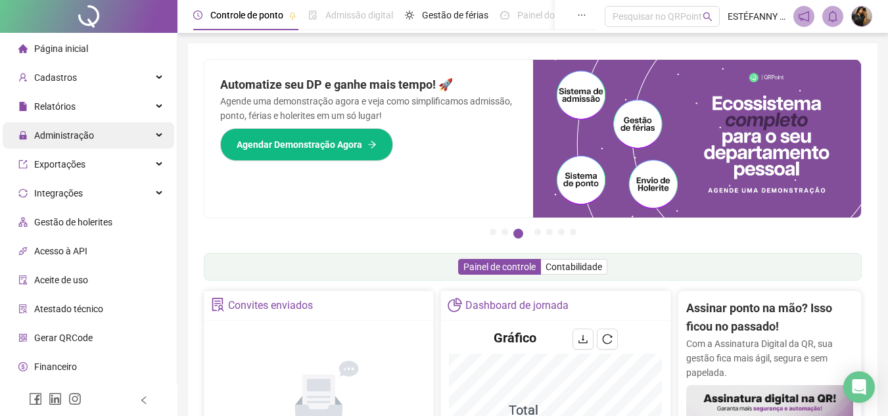
click at [135, 132] on div "Administração" at bounding box center [88, 135] width 171 height 26
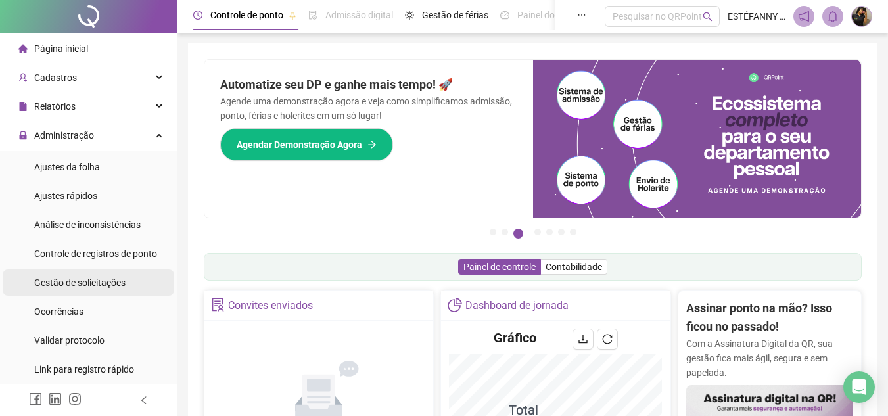
click at [99, 283] on span "Gestão de solicitações" at bounding box center [79, 282] width 91 height 11
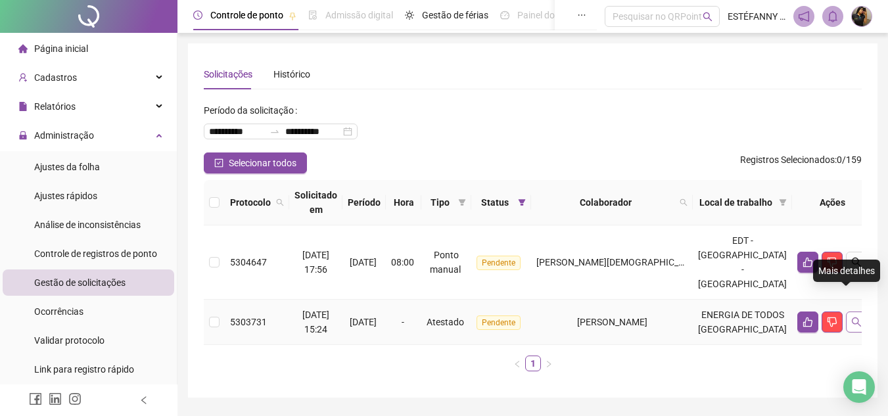
click at [851, 317] on icon "search" at bounding box center [856, 322] width 11 height 11
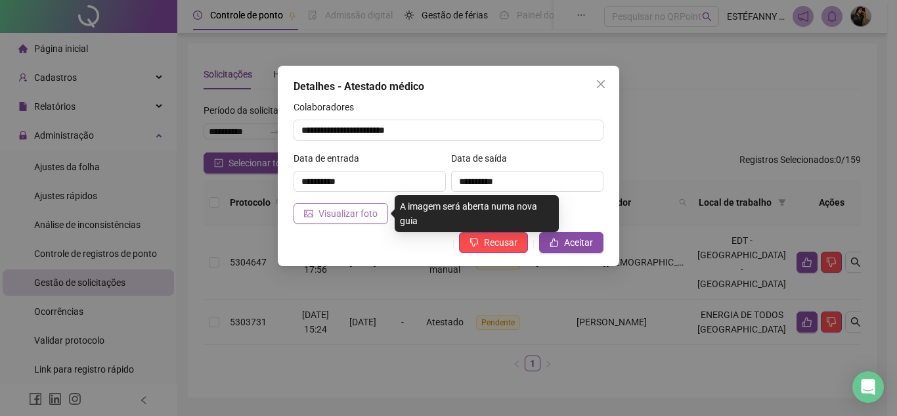
click at [347, 210] on span "Visualizar foto" at bounding box center [348, 213] width 59 height 14
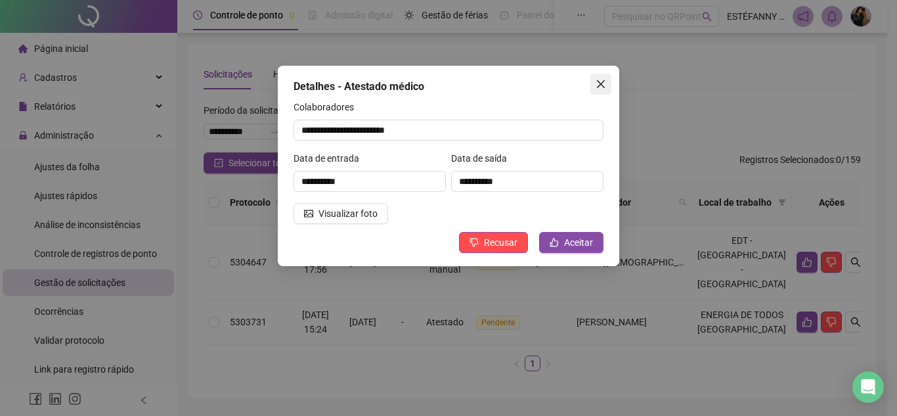
click at [606, 81] on span "Close" at bounding box center [601, 84] width 21 height 11
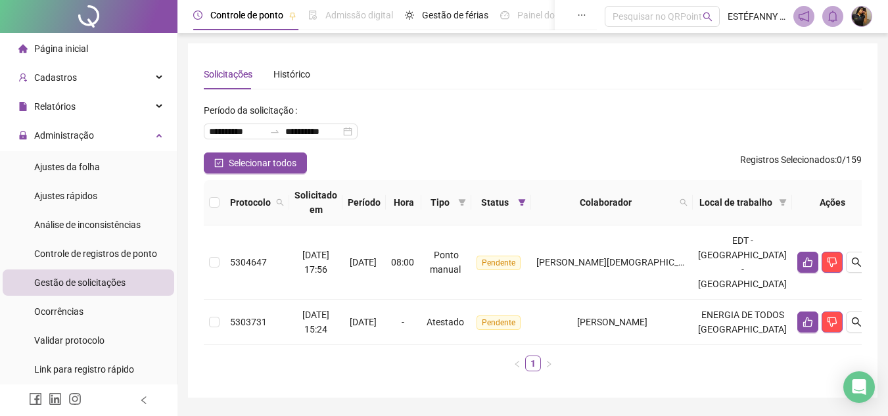
click at [88, 46] on li "Página inicial" at bounding box center [88, 48] width 171 height 26
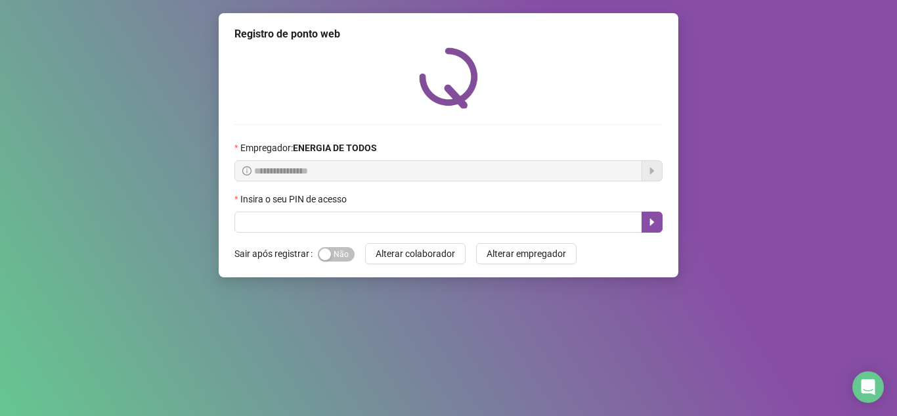
click at [540, 234] on div "**********" at bounding box center [449, 145] width 460 height 264
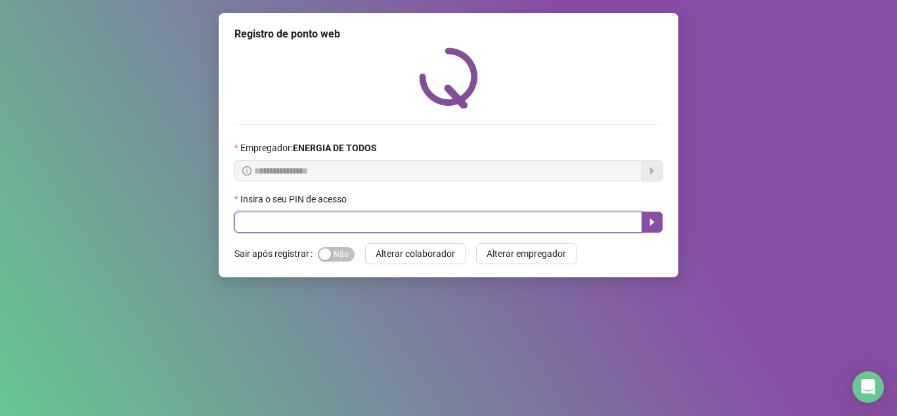
click at [540, 221] on input "text" at bounding box center [439, 222] width 408 height 21
type input "*****"
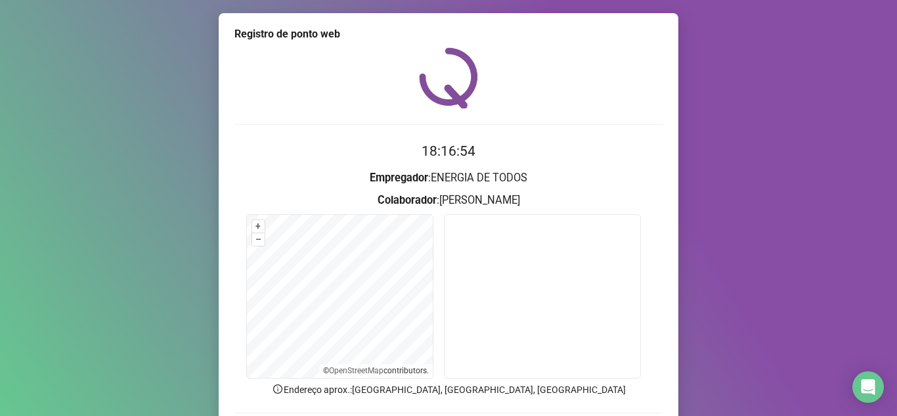
scroll to position [66, 0]
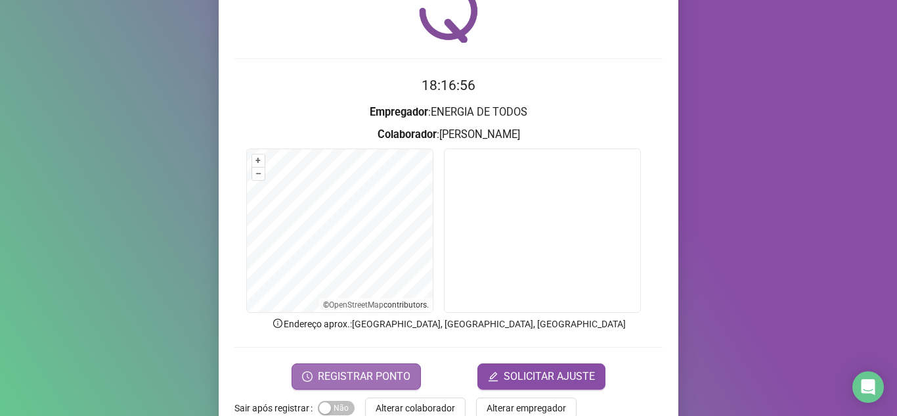
click at [374, 372] on span "REGISTRAR PONTO" at bounding box center [364, 377] width 93 height 16
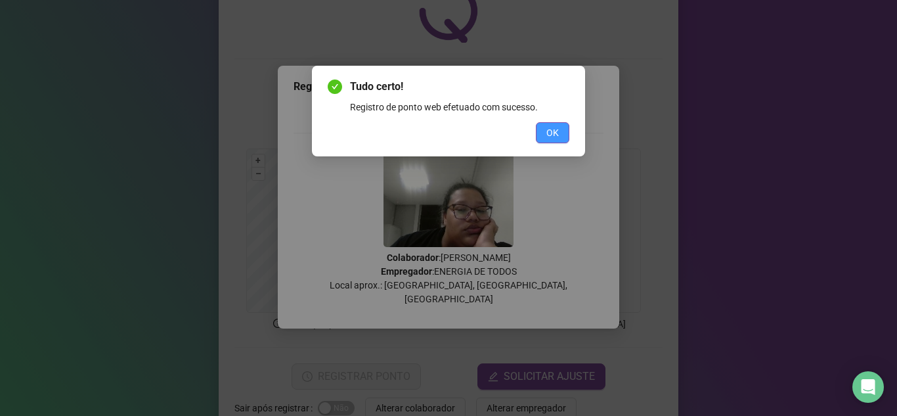
click at [555, 131] on span "OK" at bounding box center [553, 132] width 12 height 14
